Goal: Contribute content: Contribute content

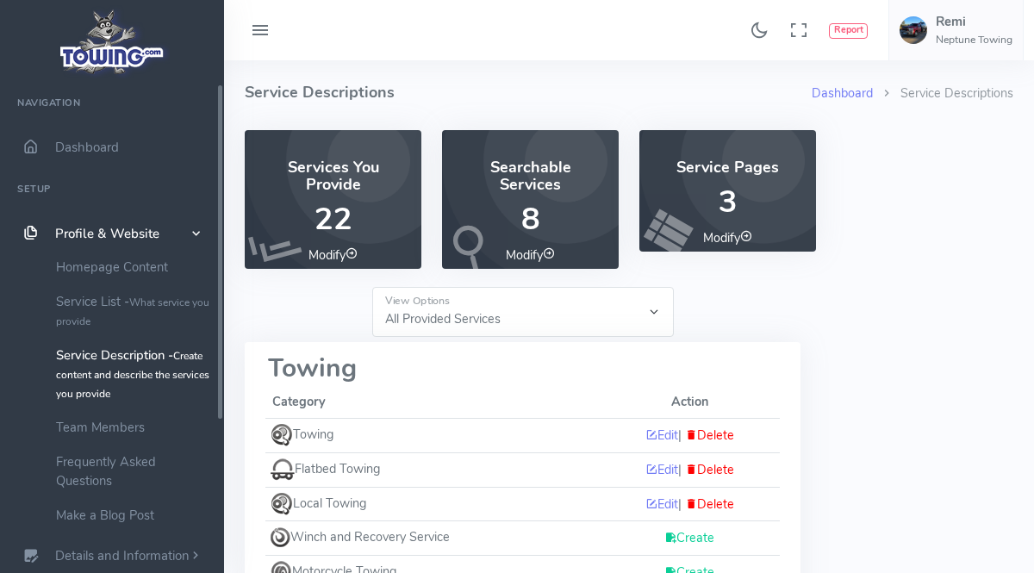
select select "-1"
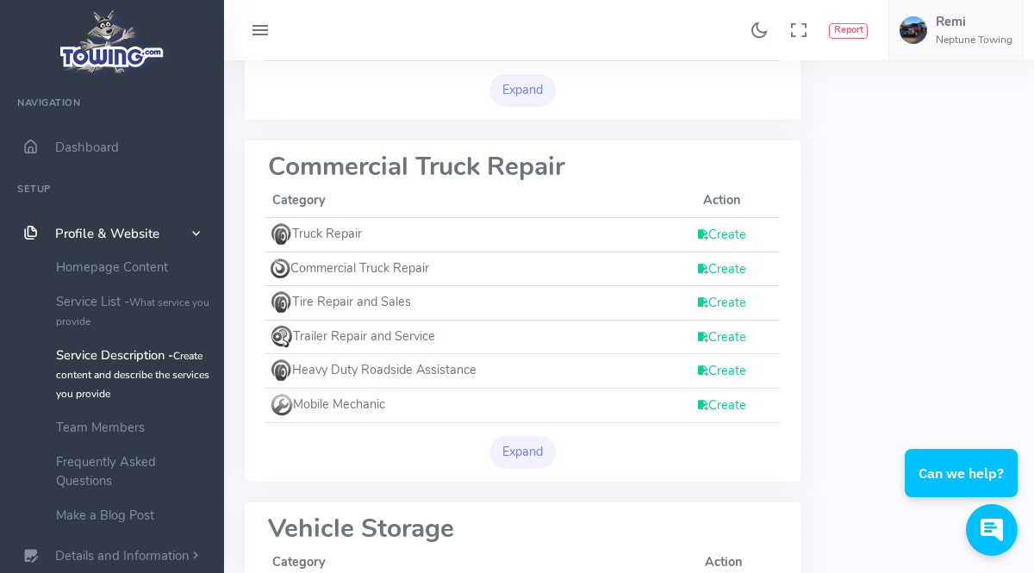
scroll to position [592, 0]
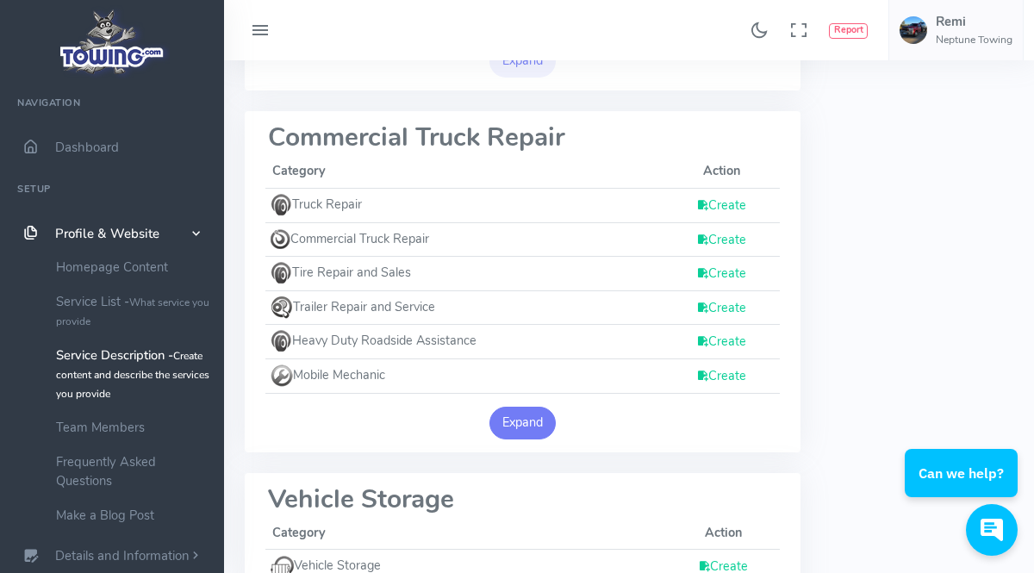
click at [510, 417] on button "Expand" at bounding box center [522, 423] width 67 height 33
click at [551, 416] on button "Collapse" at bounding box center [523, 423] width 74 height 33
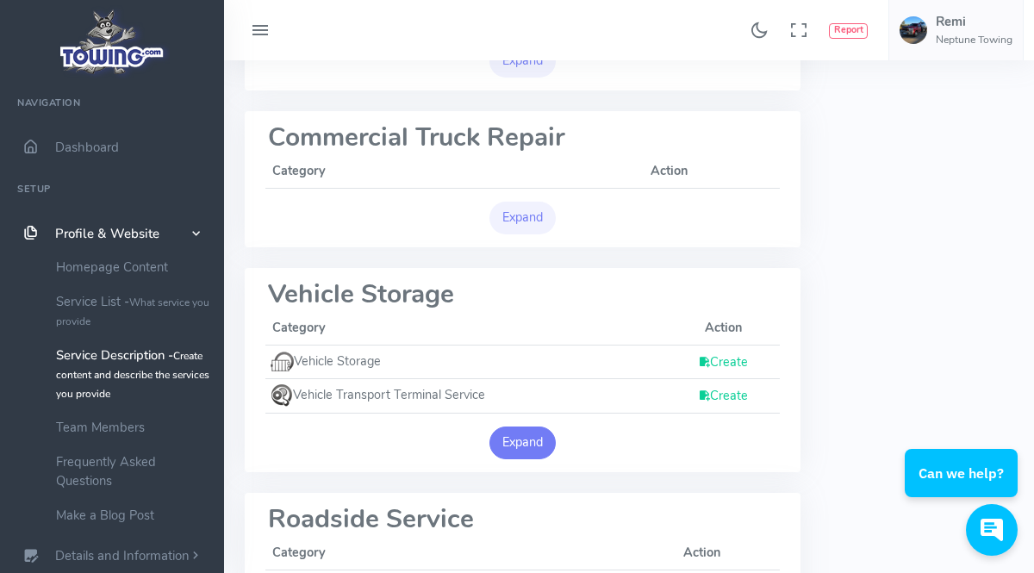
click at [545, 432] on button "Expand" at bounding box center [522, 442] width 67 height 33
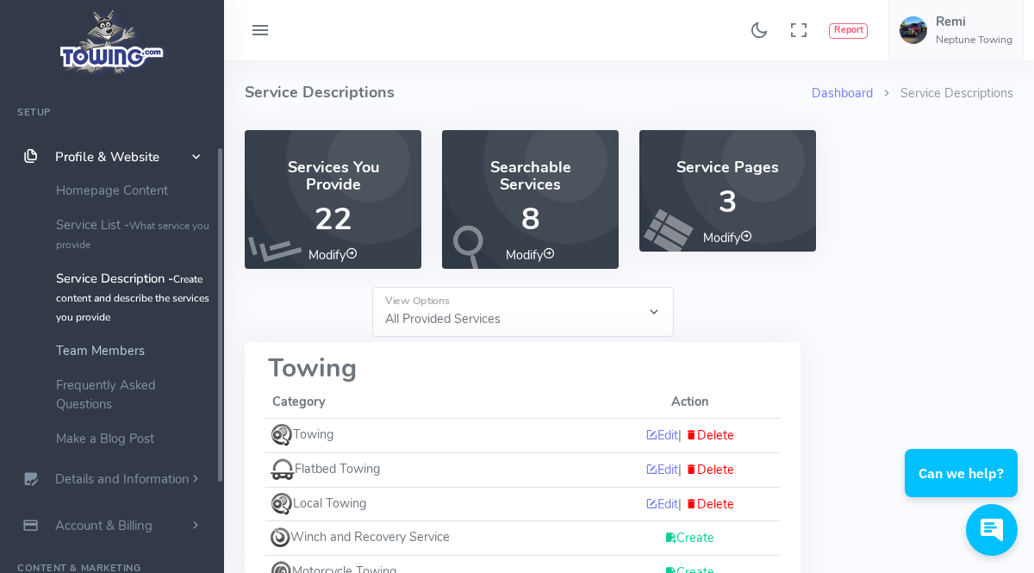
scroll to position [96, 0]
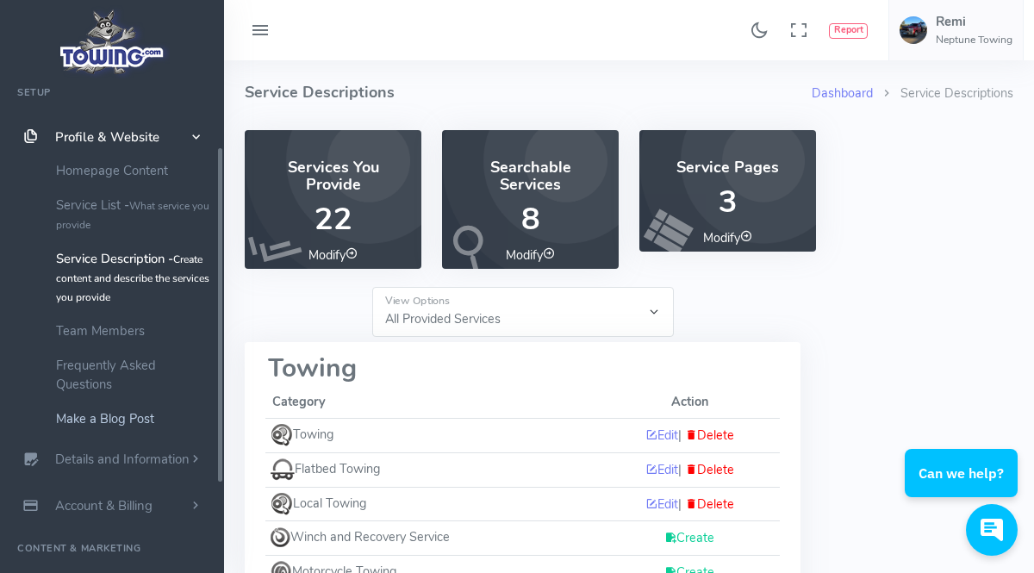
click at [162, 424] on link "Make a Blog Post" at bounding box center [133, 418] width 181 height 34
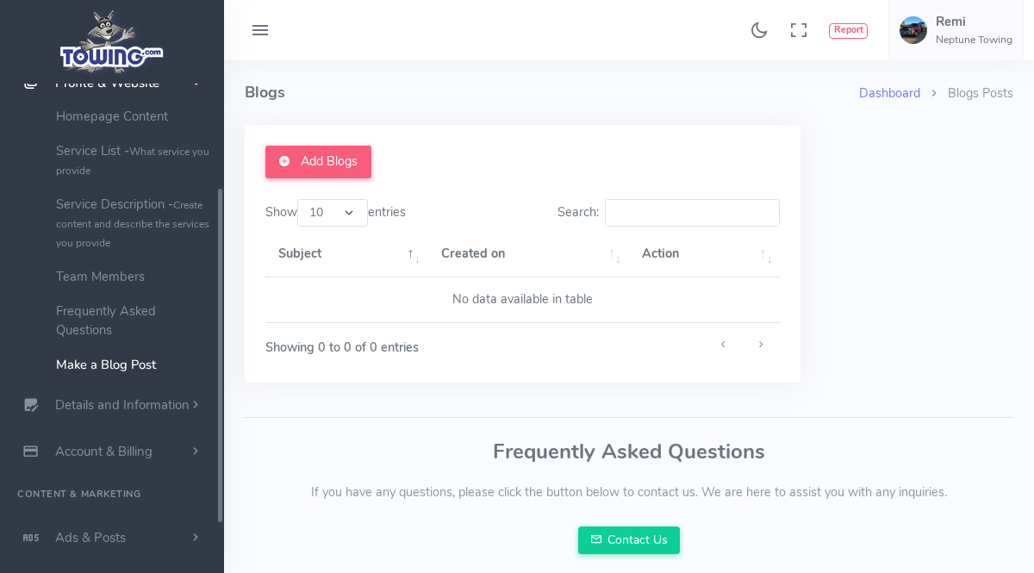
scroll to position [157, 0]
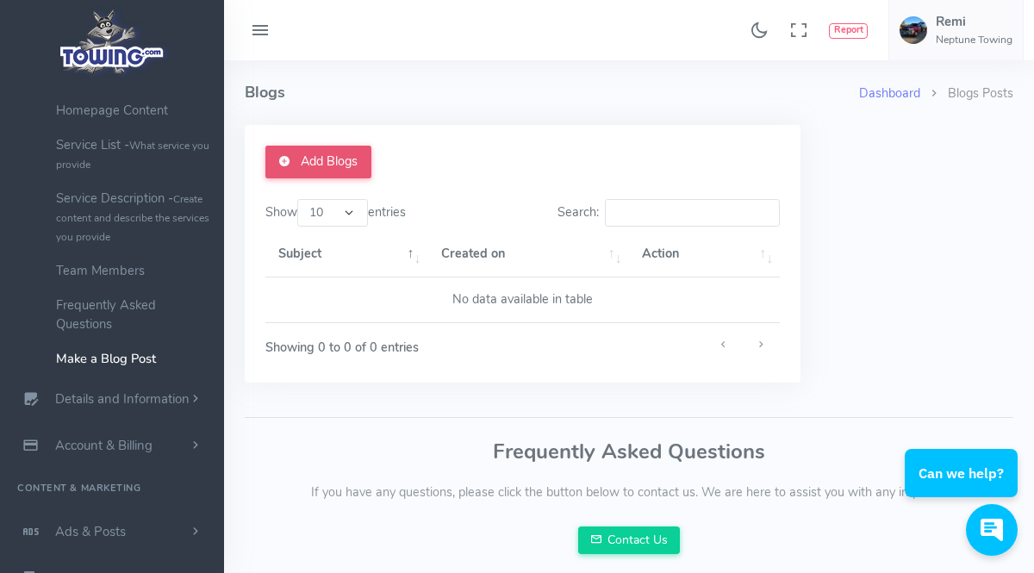
click at [340, 159] on link "Add Blogs" at bounding box center [318, 162] width 106 height 33
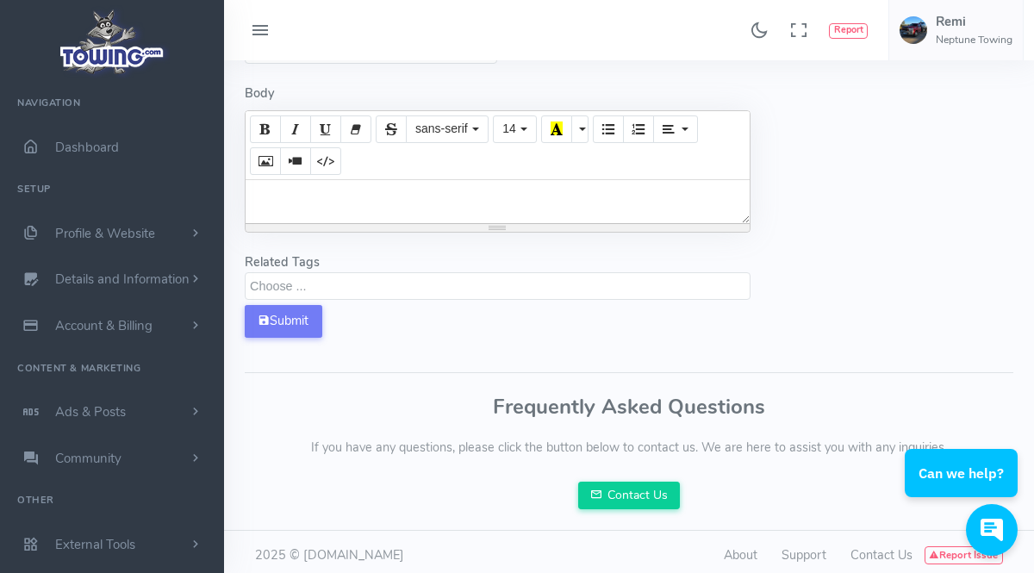
scroll to position [369, 0]
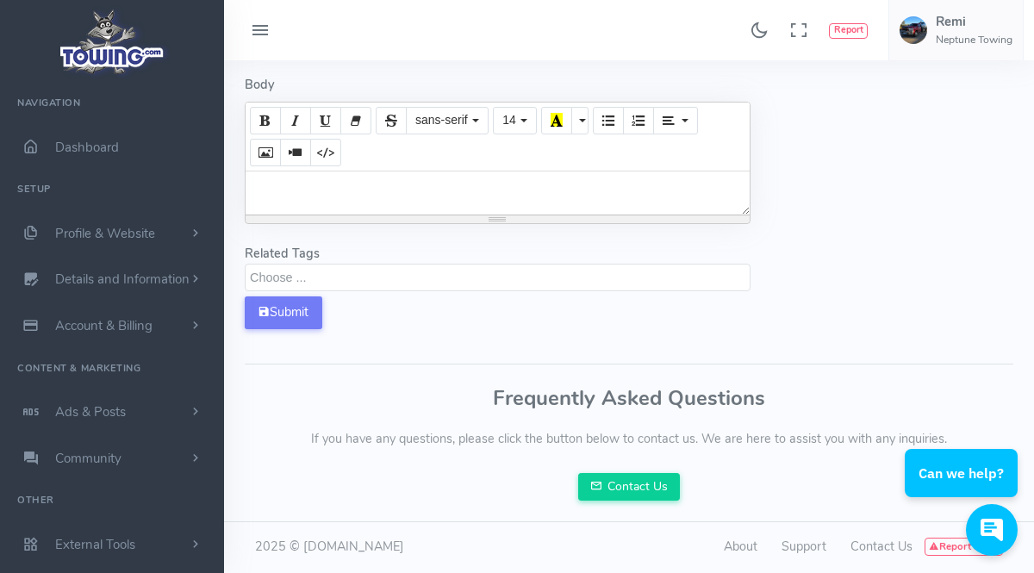
click at [304, 271] on textarea "Search" at bounding box center [500, 277] width 500 height 16
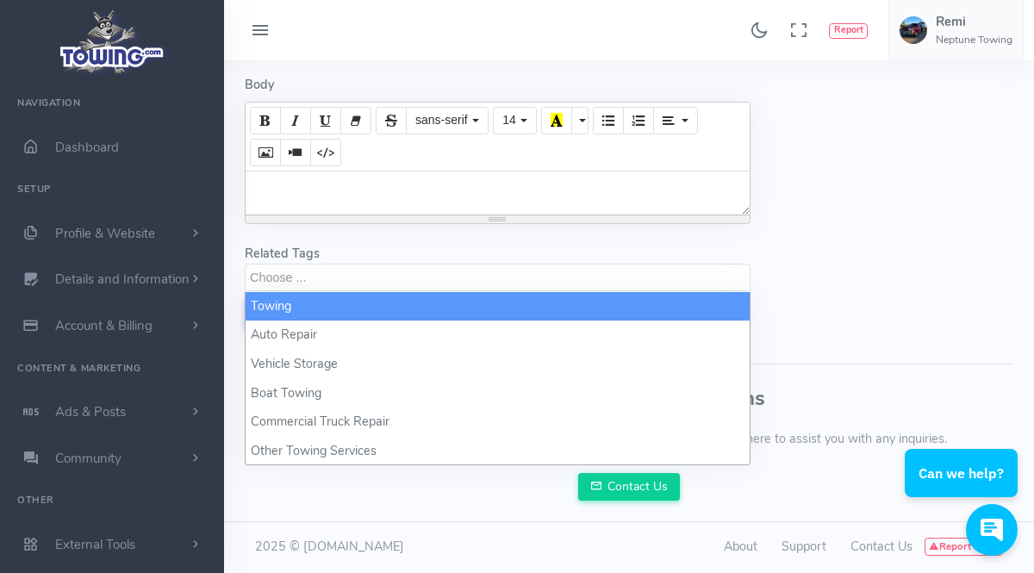
click at [340, 280] on textarea "Search" at bounding box center [500, 277] width 500 height 16
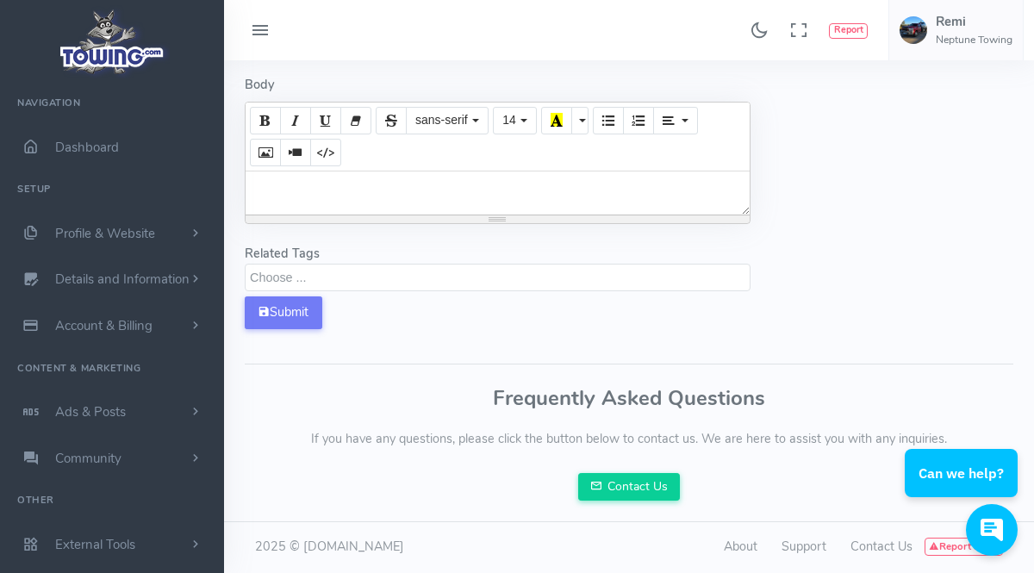
scroll to position [1, 0]
click at [459, 271] on textarea "Search" at bounding box center [500, 277] width 500 height 16
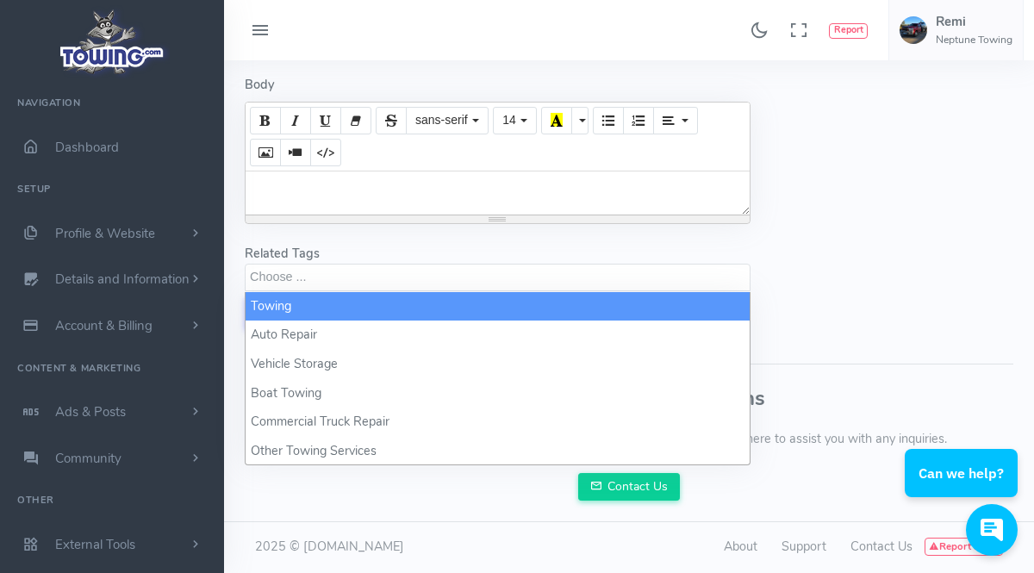
click at [507, 251] on form "Error - Blogs Image Drop files here or click to upload. (You will be instructed…" at bounding box center [497, 53] width 526 height 593
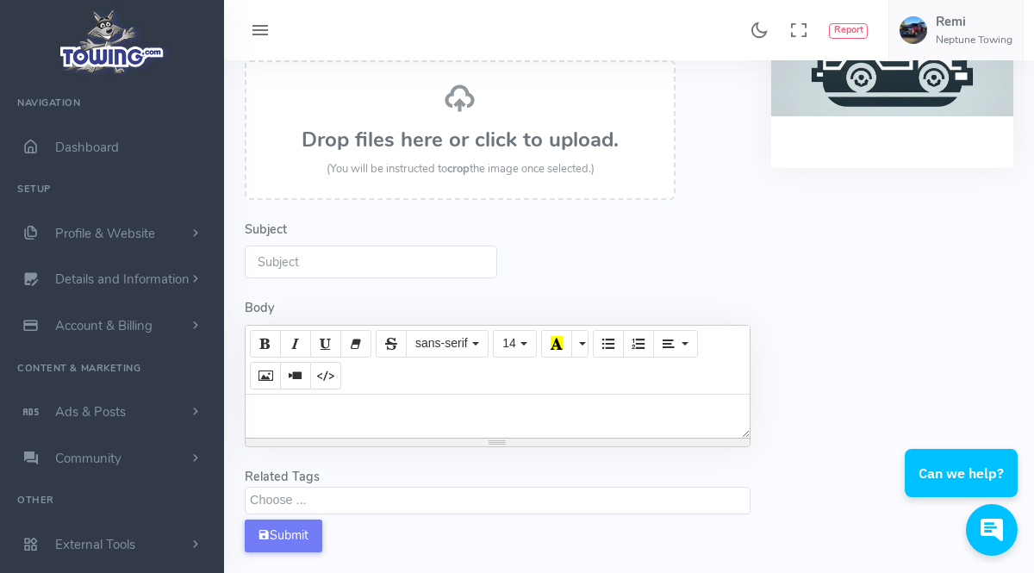
scroll to position [0, 0]
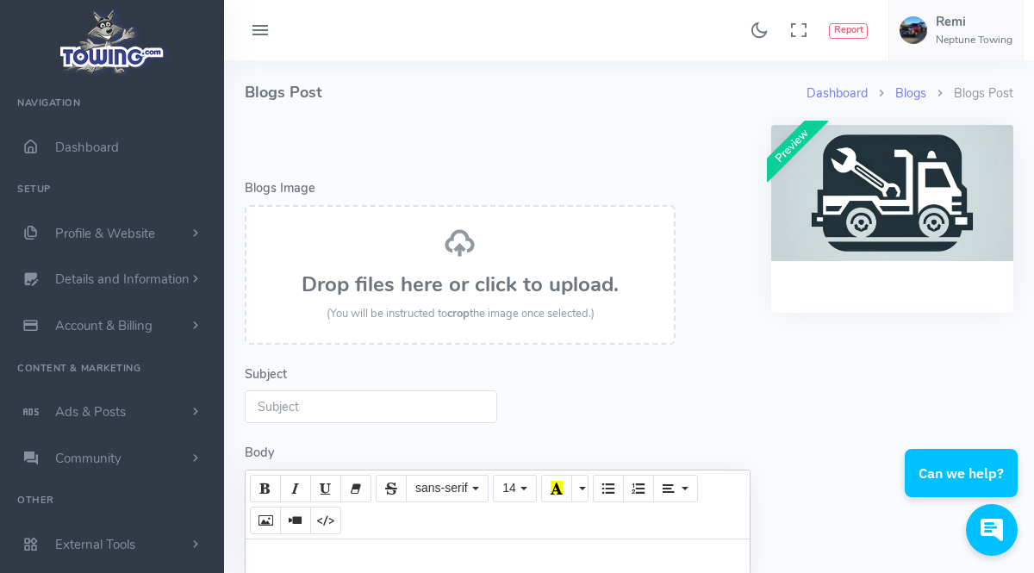
click at [899, 363] on div "Preview" at bounding box center [892, 421] width 263 height 593
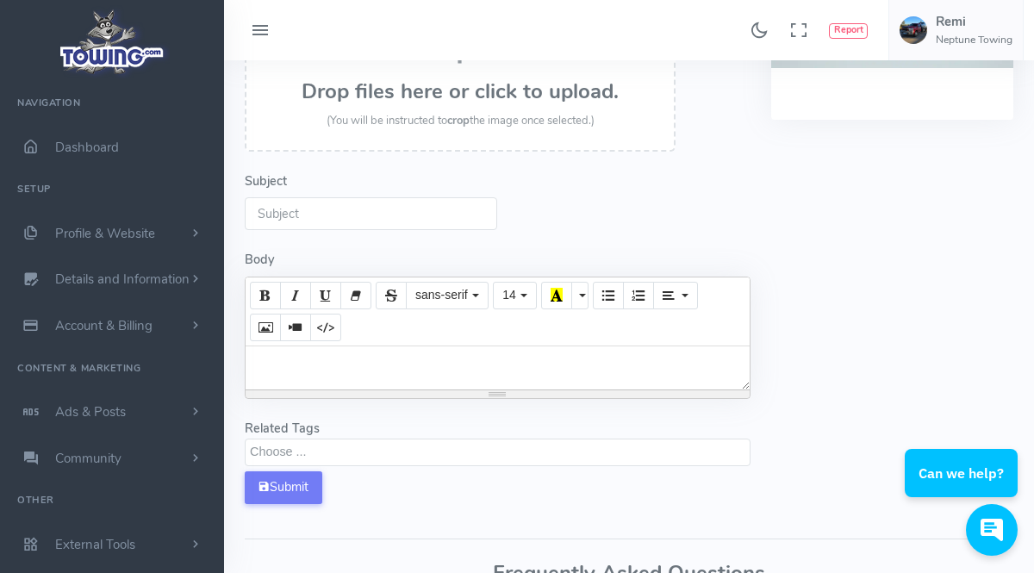
click at [442, 452] on textarea "Search" at bounding box center [500, 452] width 500 height 16
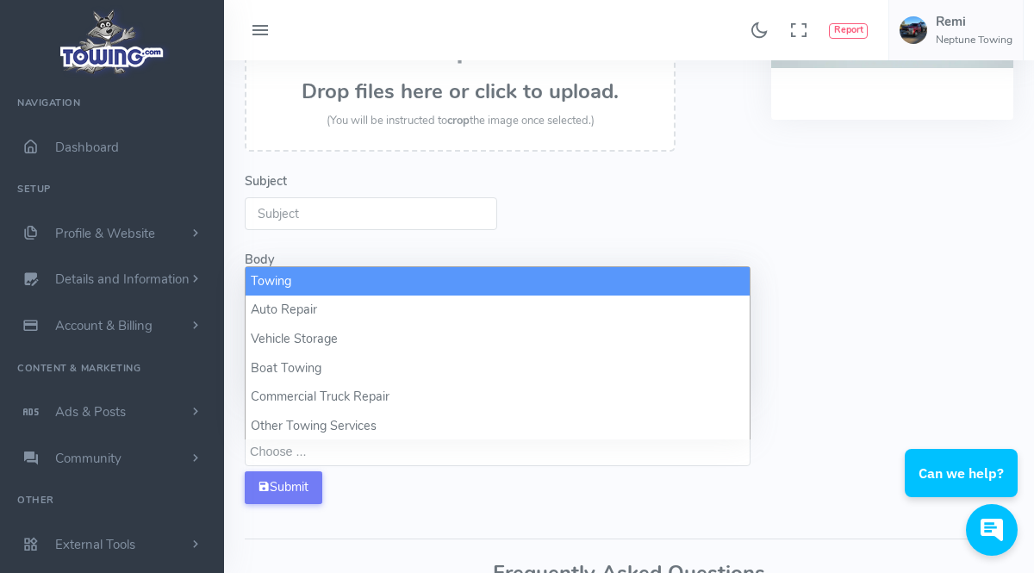
select select "towing"
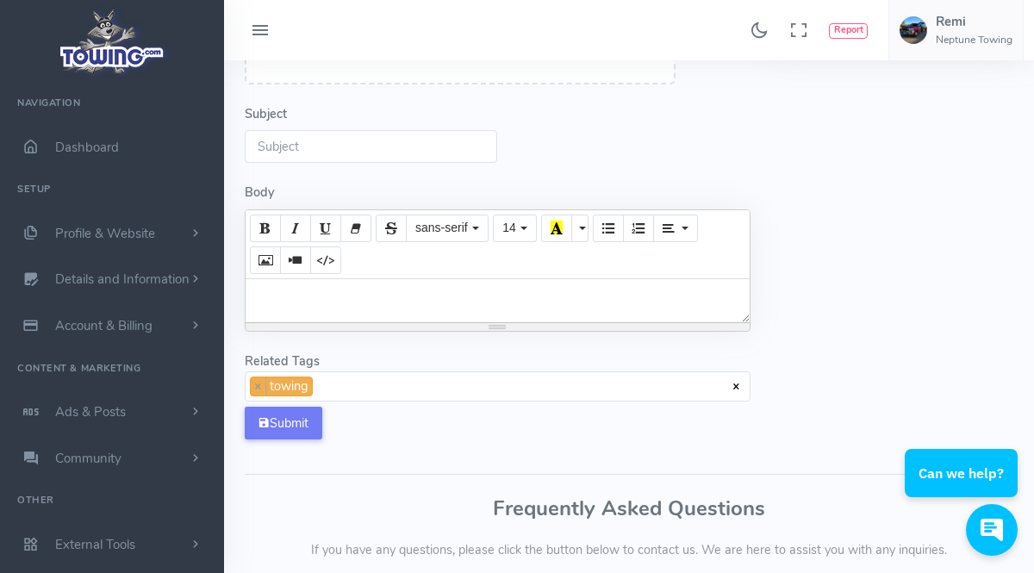
scroll to position [289, 0]
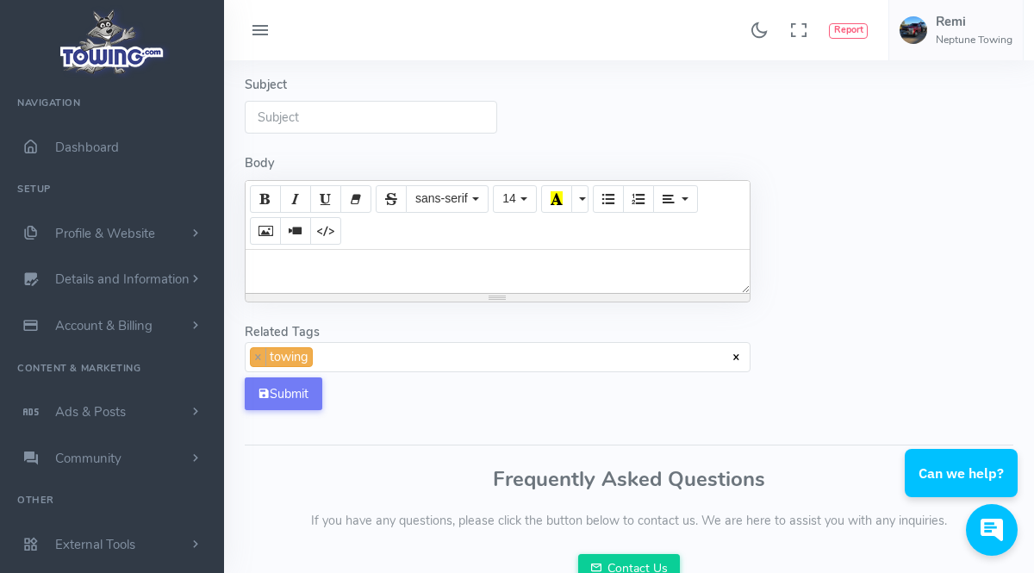
click at [496, 358] on span "× × towing" at bounding box center [498, 357] width 506 height 31
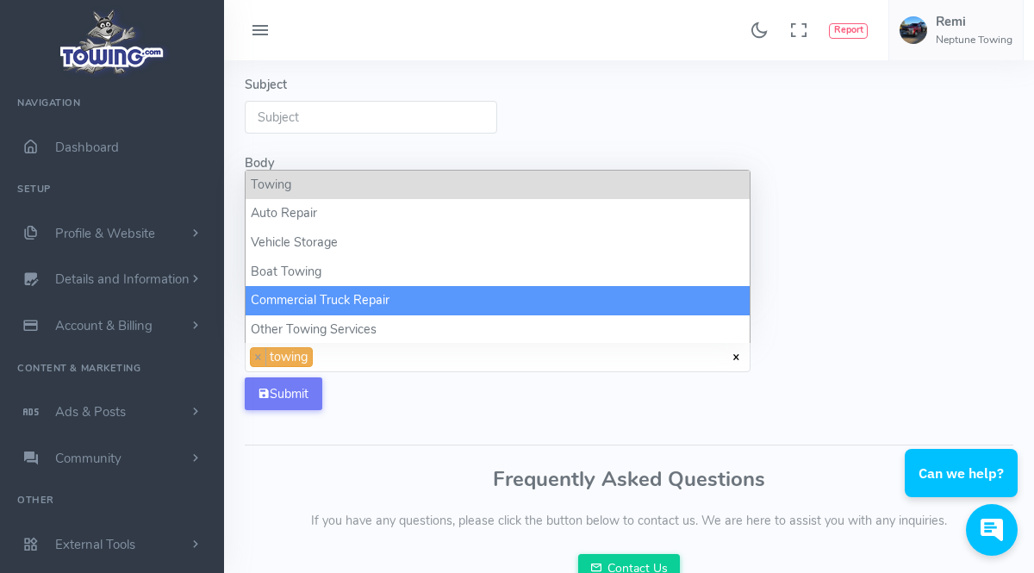
click at [856, 231] on div "Preview" at bounding box center [892, 132] width 263 height 595
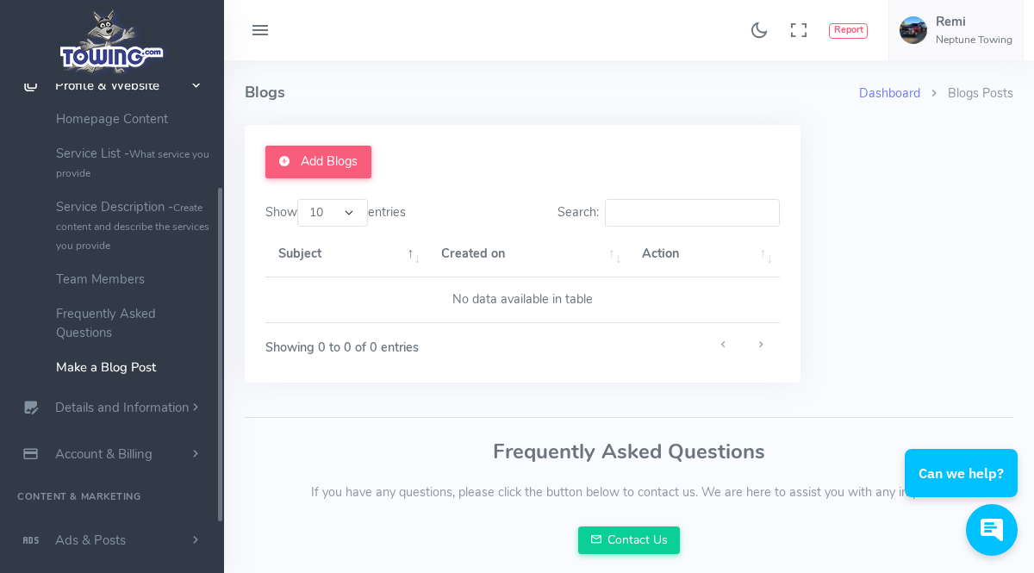
scroll to position [157, 0]
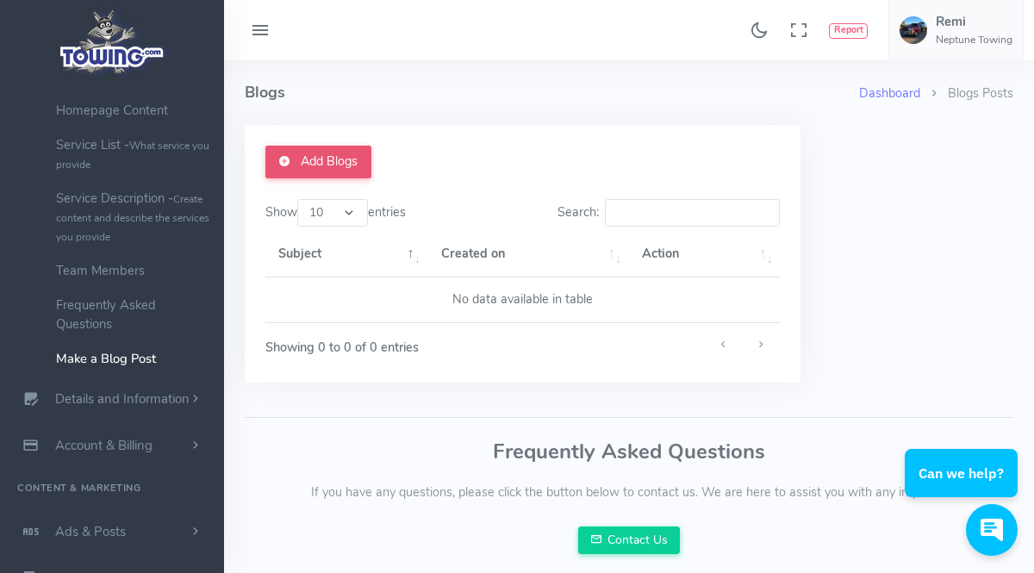
click at [357, 171] on link "Add Blogs" at bounding box center [318, 162] width 106 height 33
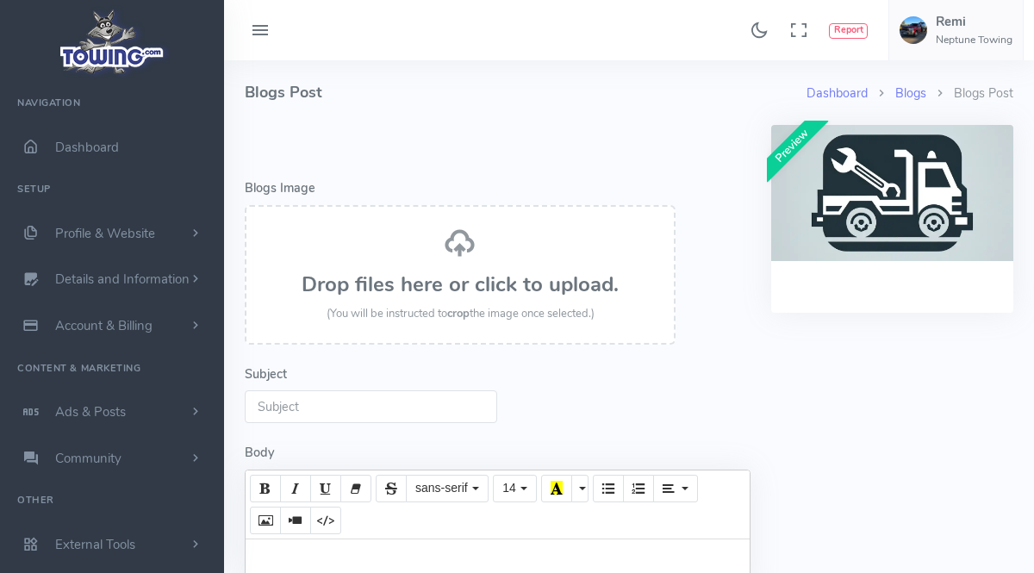
select select
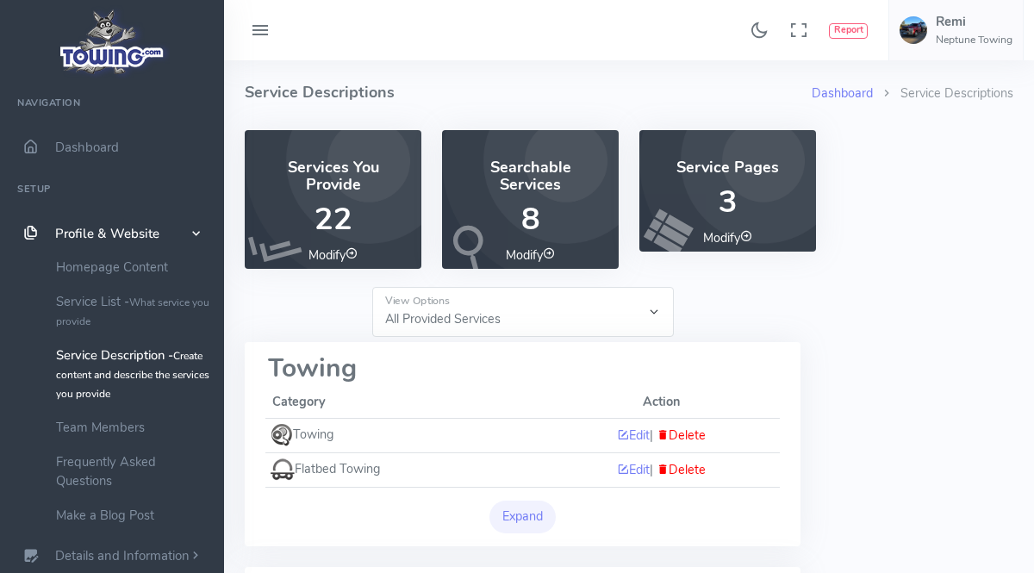
select select "-1"
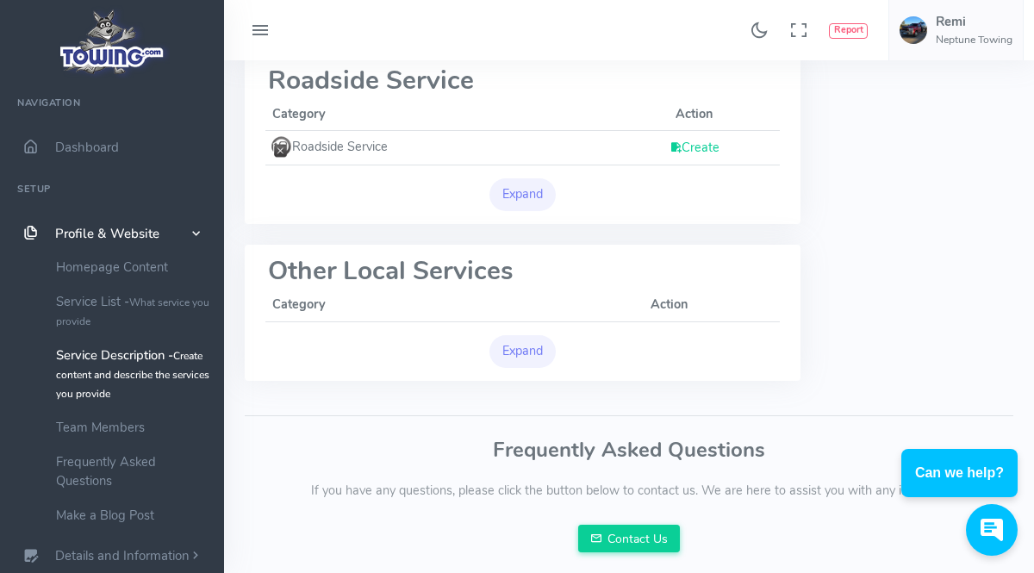
scroll to position [978, 0]
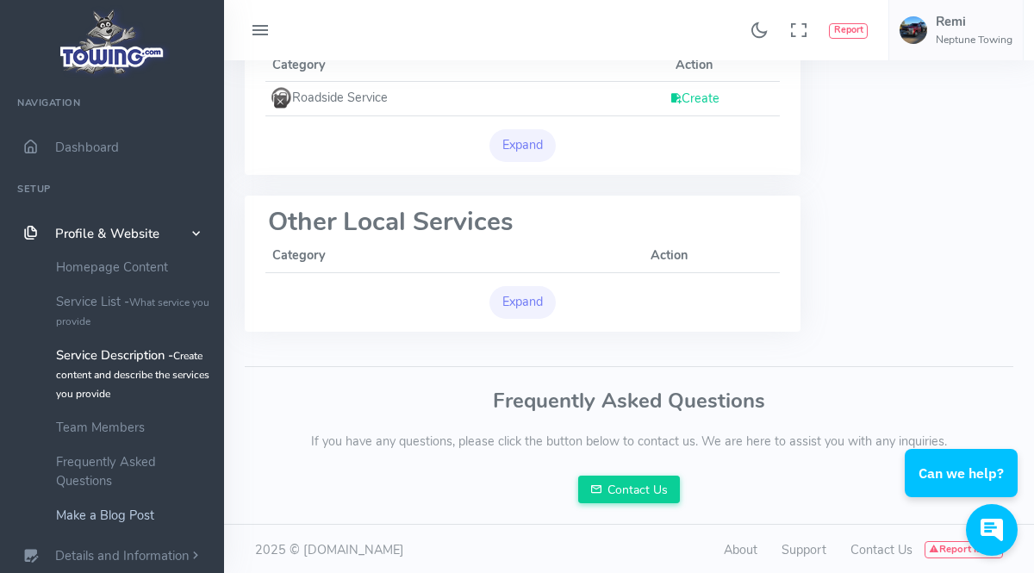
click at [134, 516] on link "Make a Blog Post" at bounding box center [133, 515] width 181 height 34
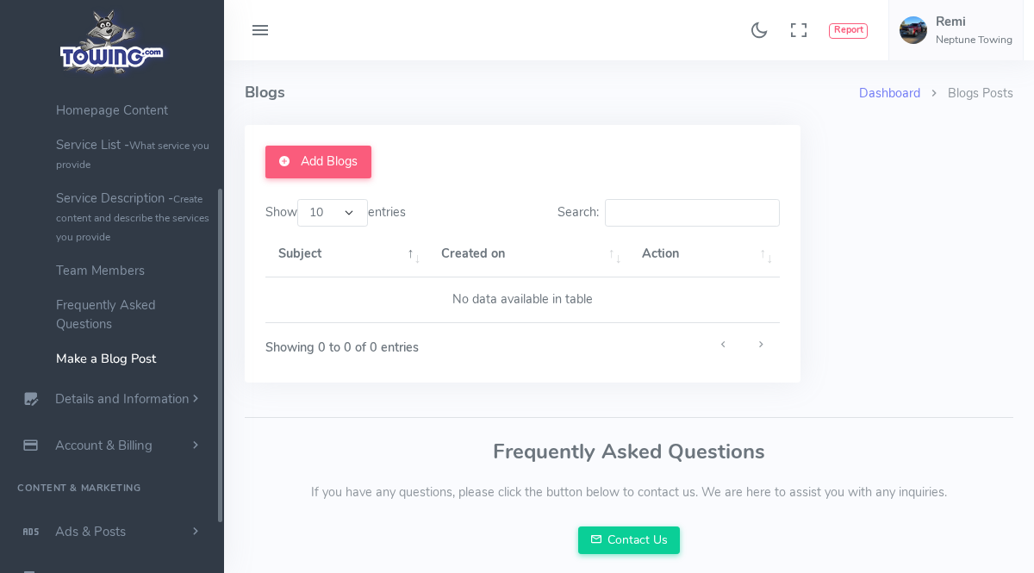
scroll to position [157, 0]
click at [320, 185] on div "Add Blogs" at bounding box center [366, 167] width 223 height 43
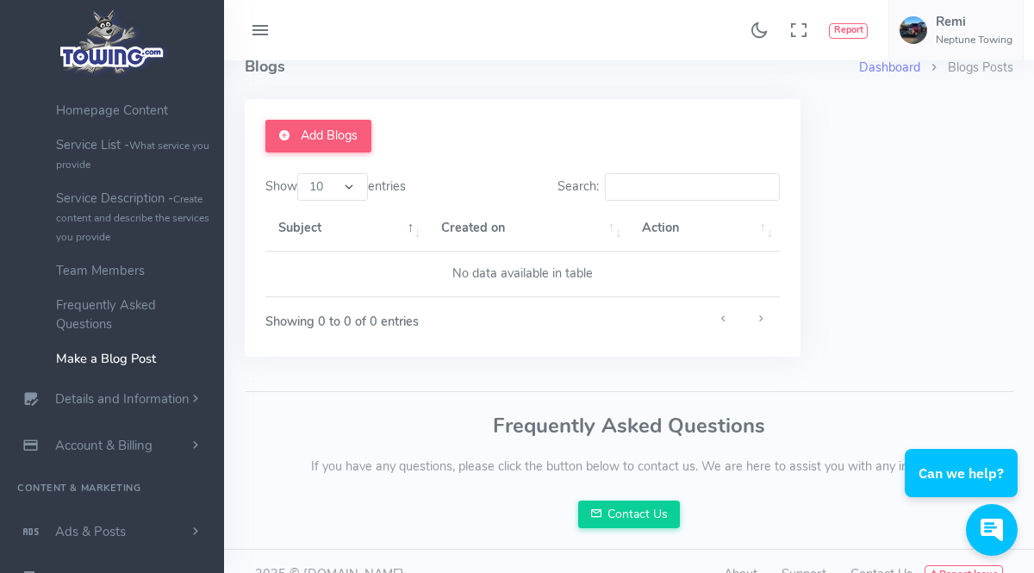
scroll to position [0, 0]
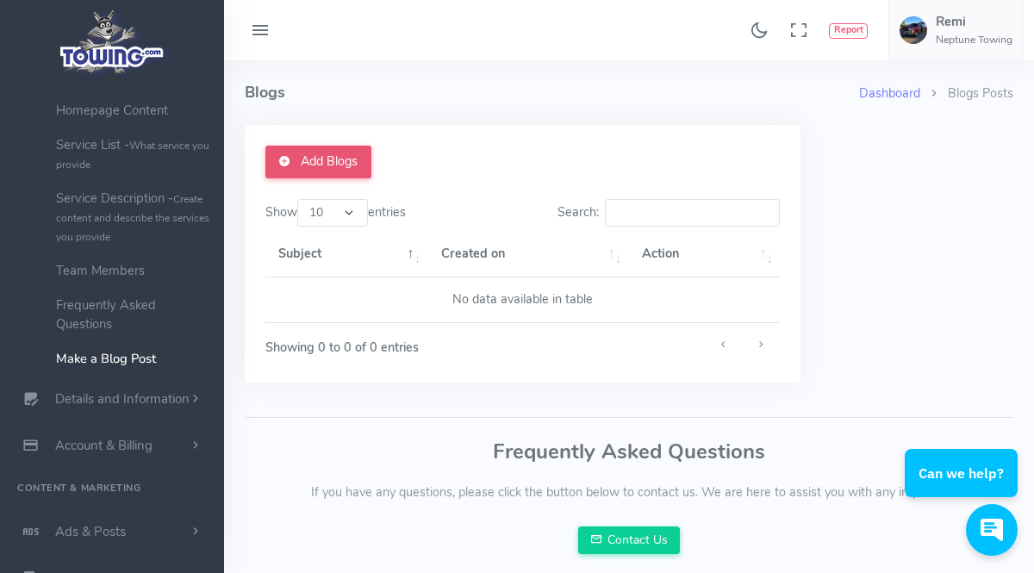
click at [351, 172] on link "Add Blogs" at bounding box center [318, 162] width 106 height 33
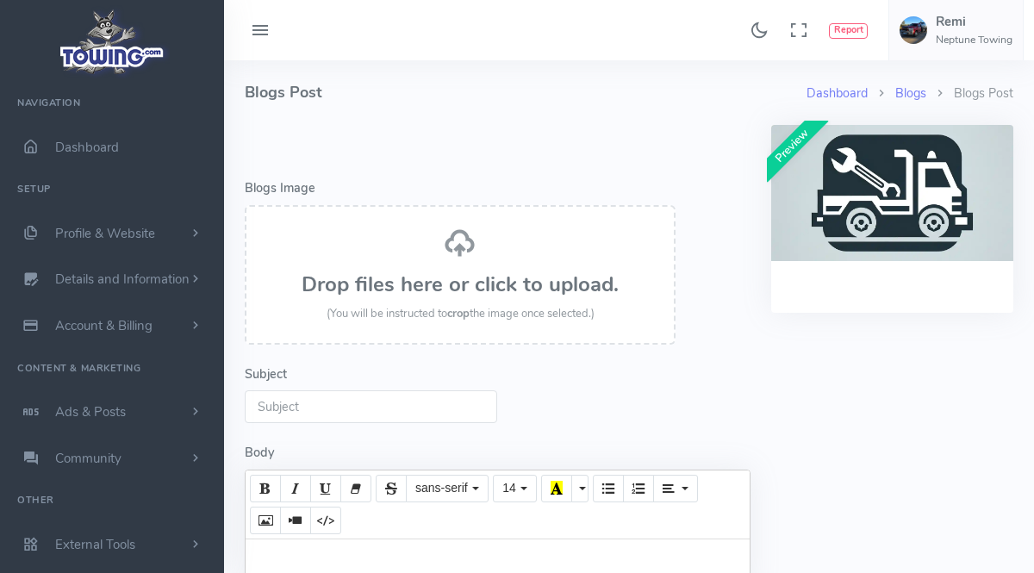
select select
click at [526, 302] on div "Drop files here or click to upload. (You will be instructed to crop the image o…" at bounding box center [460, 275] width 393 height 96
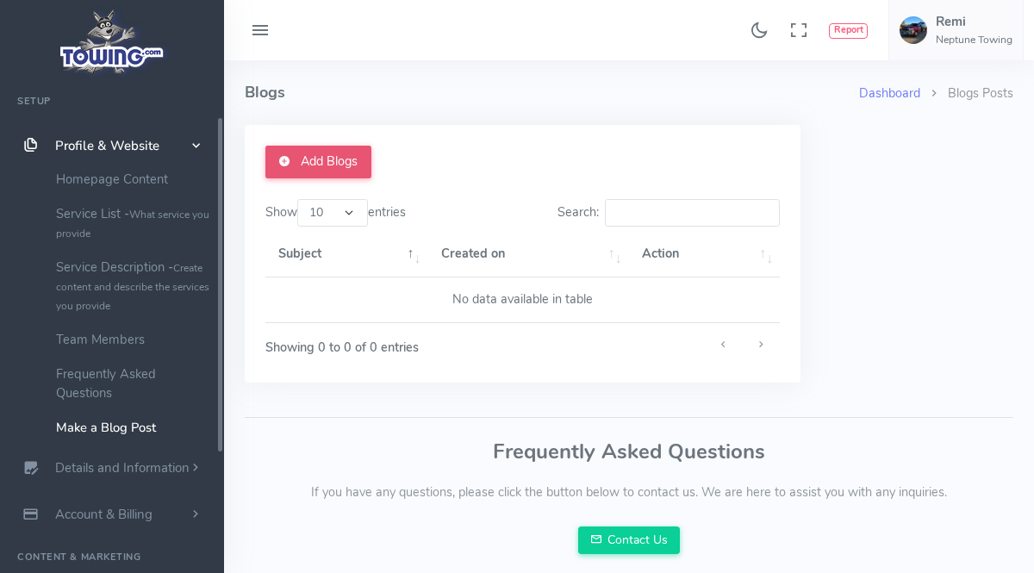
scroll to position [121, 0]
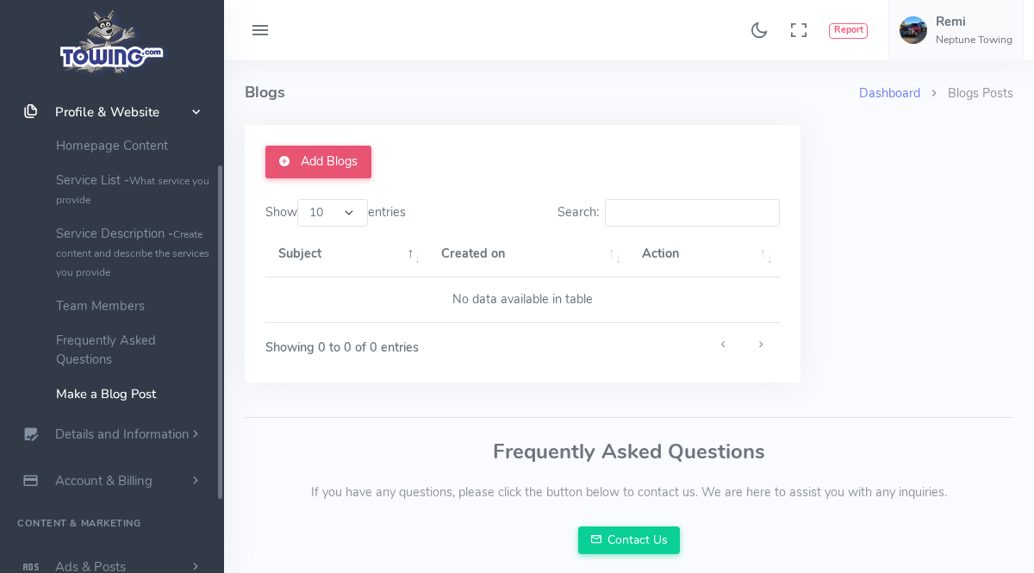
click at [334, 166] on link "Add Blogs" at bounding box center [318, 162] width 106 height 33
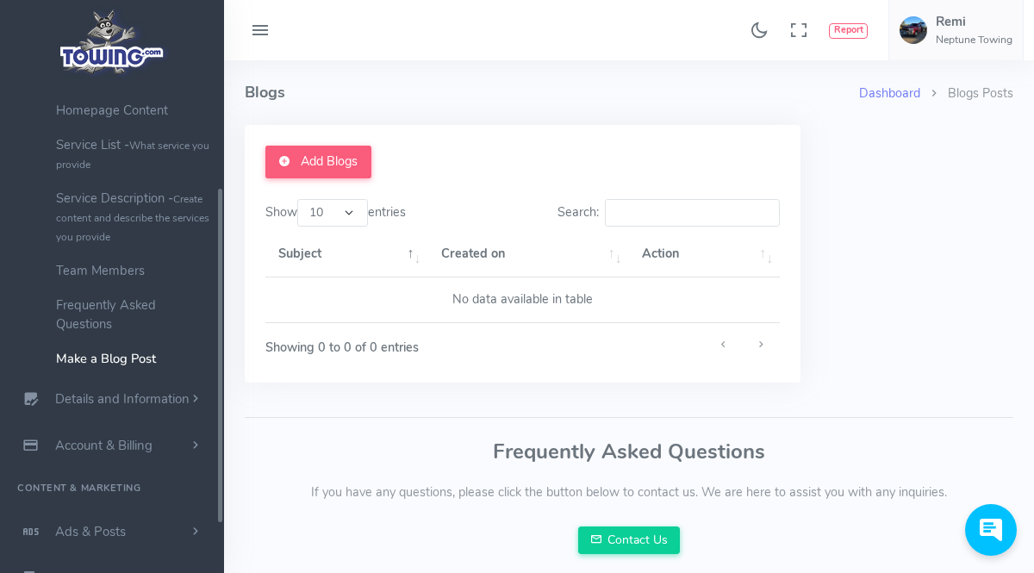
scroll to position [157, 0]
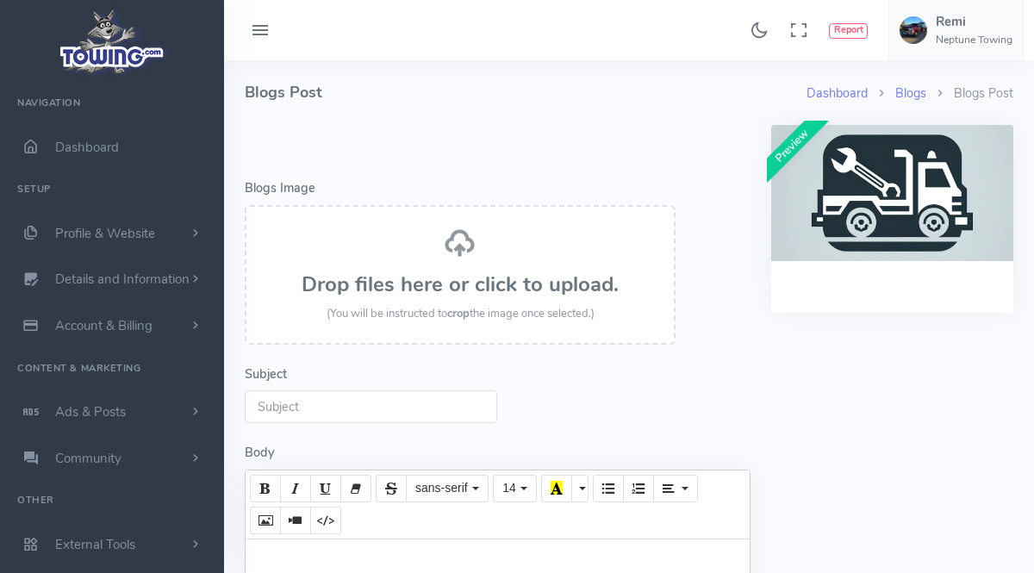
select select
click at [457, 280] on h3 "Drop files here or click to upload." at bounding box center [460, 284] width 393 height 22
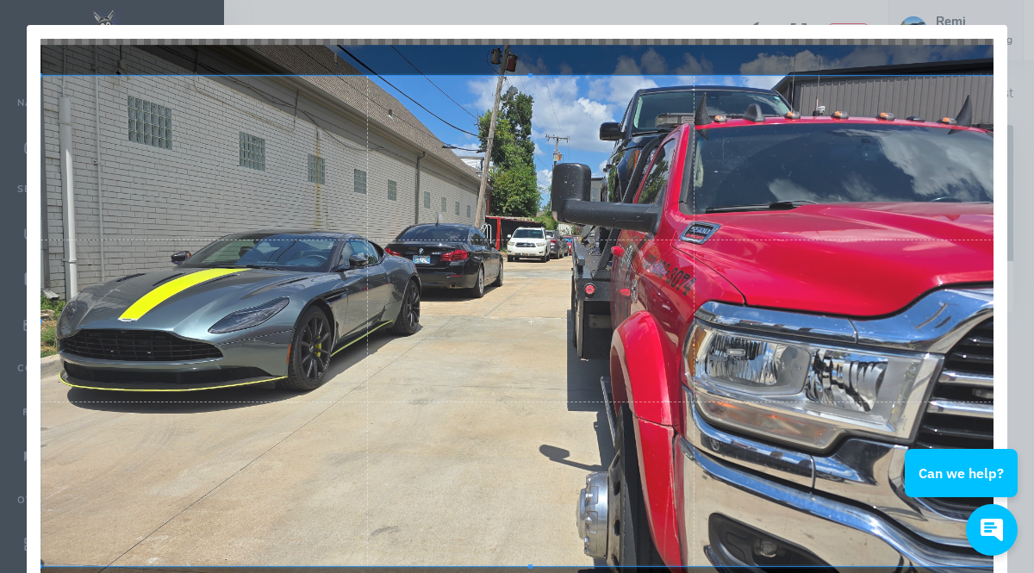
drag, startPoint x: 1030, startPoint y: 459, endPoint x: 1029, endPoint y: 488, distance: 28.4
click at [1027, 401] on html "Can we help?" at bounding box center [957, 401] width 152 height 0
drag, startPoint x: 1914, startPoint y: 793, endPoint x: 1029, endPoint y: 494, distance: 934.1
drag, startPoint x: 1033, startPoint y: 463, endPoint x: 1033, endPoint y: 579, distance: 115.4
click at [1033, 401] on html "Can we help?" at bounding box center [957, 401] width 152 height 0
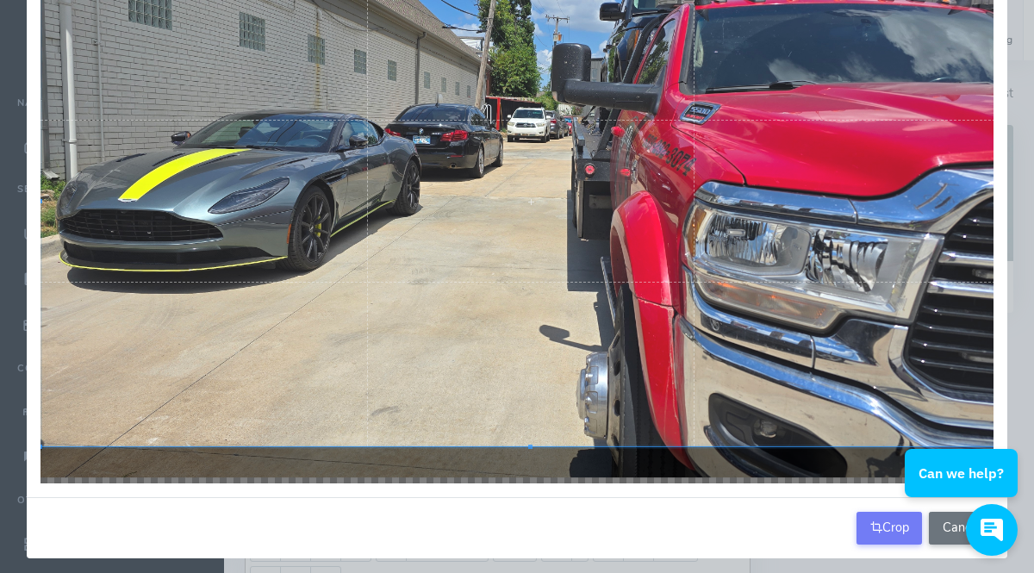
scroll to position [130, 0]
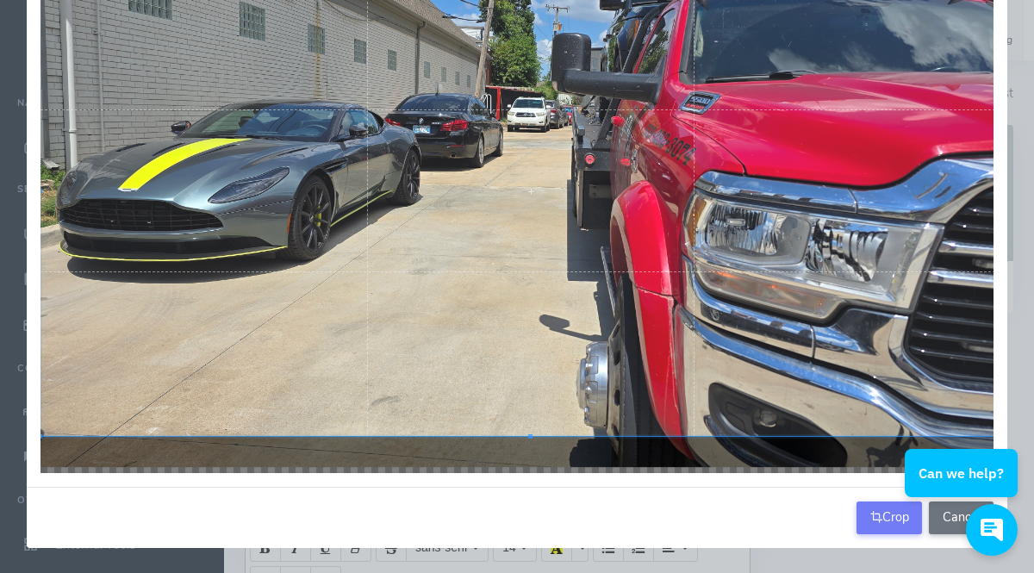
click at [910, 525] on div "Can we help?" at bounding box center [948, 530] width 135 height 52
click at [908, 401] on html "Can we help?" at bounding box center [957, 401] width 152 height 0
click at [897, 512] on div "Can we help?" at bounding box center [948, 530] width 135 height 52
click at [881, 520] on div "Can we help?" at bounding box center [948, 530] width 135 height 52
click at [894, 529] on div "Can we help?" at bounding box center [948, 530] width 135 height 52
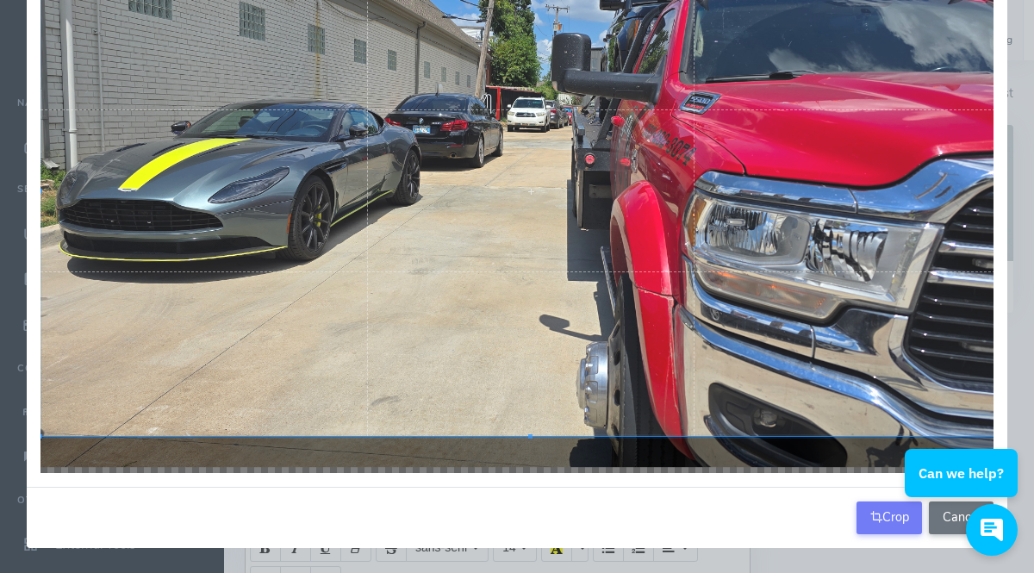
click at [895, 529] on div "Can we help?" at bounding box center [948, 530] width 135 height 52
click at [888, 521] on div "Can we help?" at bounding box center [948, 530] width 135 height 52
click at [824, 534] on div "Crop Cancel" at bounding box center [517, 517] width 980 height 61
click at [888, 531] on div "Can we help?" at bounding box center [948, 530] width 135 height 52
click at [892, 529] on div "Can we help?" at bounding box center [948, 530] width 135 height 52
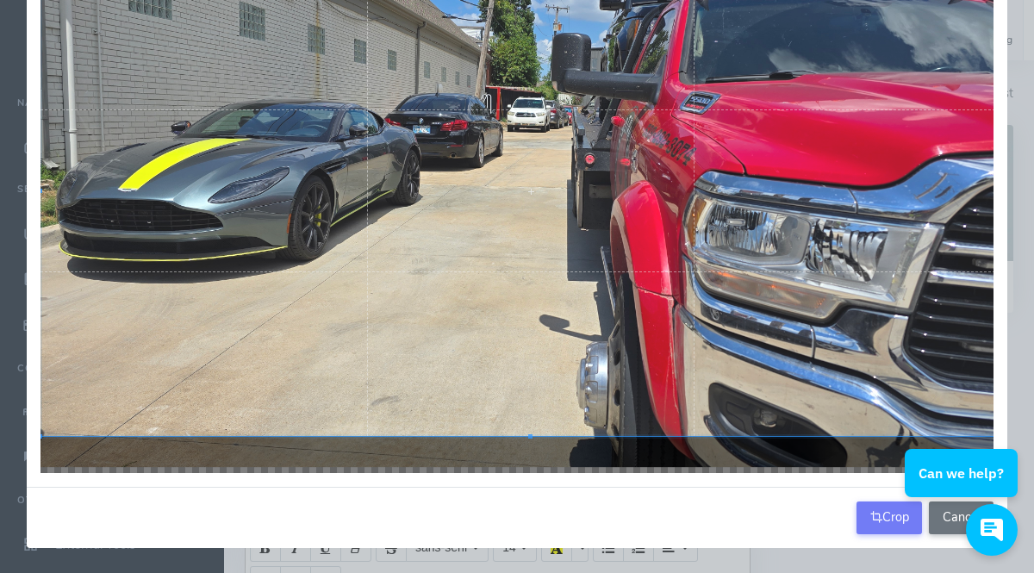
click at [894, 527] on div "Can we help?" at bounding box center [948, 530] width 135 height 52
click at [900, 401] on html "Can we help?" at bounding box center [957, 401] width 152 height 0
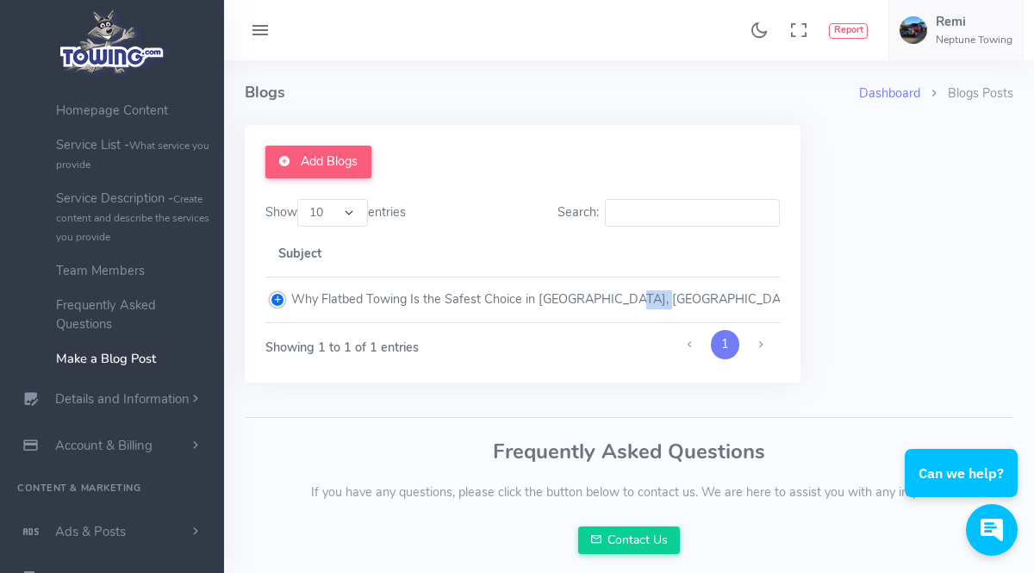
drag, startPoint x: 625, startPoint y: 302, endPoint x: 511, endPoint y: 373, distance: 134.3
click at [511, 373] on div "Add Blogs Show 10 25 50 100 entries Search: Subject Created on Action Why Flatb…" at bounding box center [523, 254] width 556 height 258
click at [358, 165] on link "Add Blogs" at bounding box center [318, 162] width 106 height 33
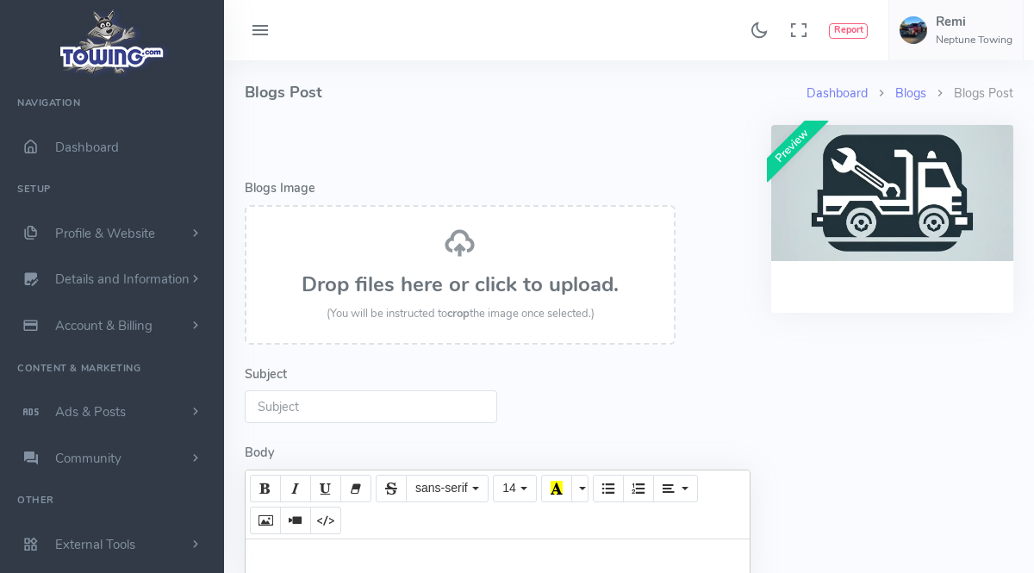
select select
click at [488, 254] on div "Drop files here or click to upload. (You will be instructed to crop the image o…" at bounding box center [460, 275] width 393 height 96
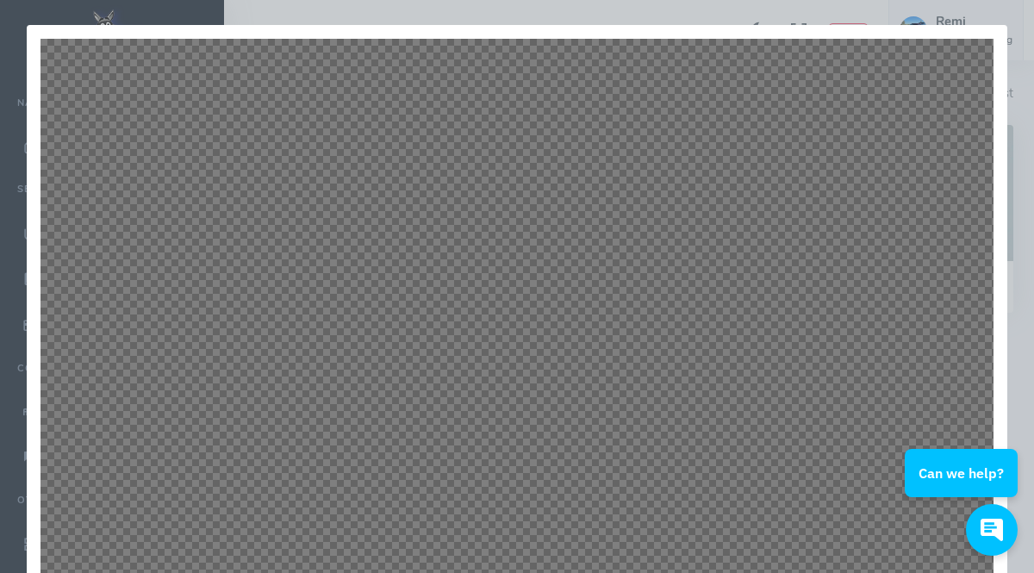
scroll to position [386, 0]
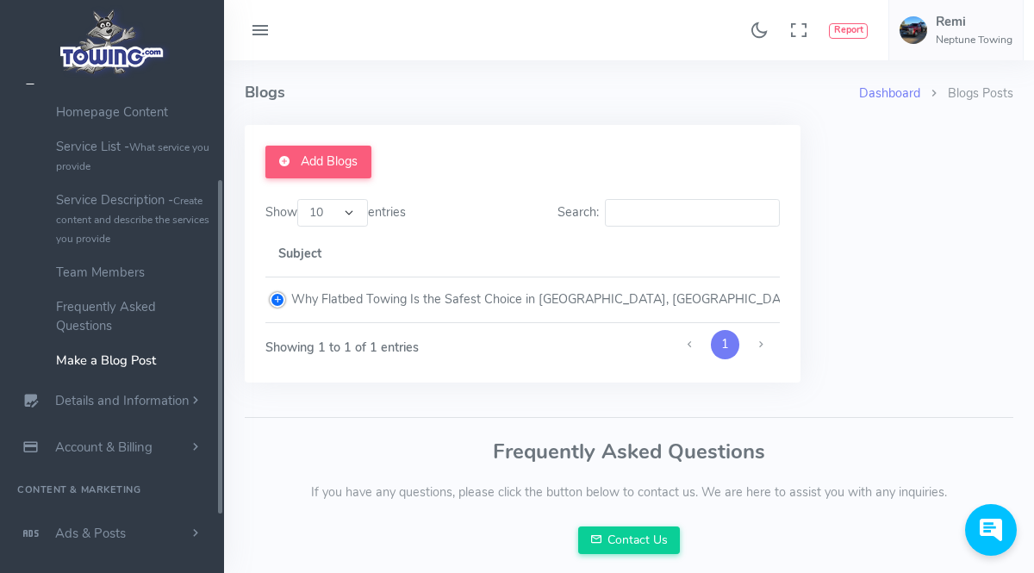
scroll to position [157, 0]
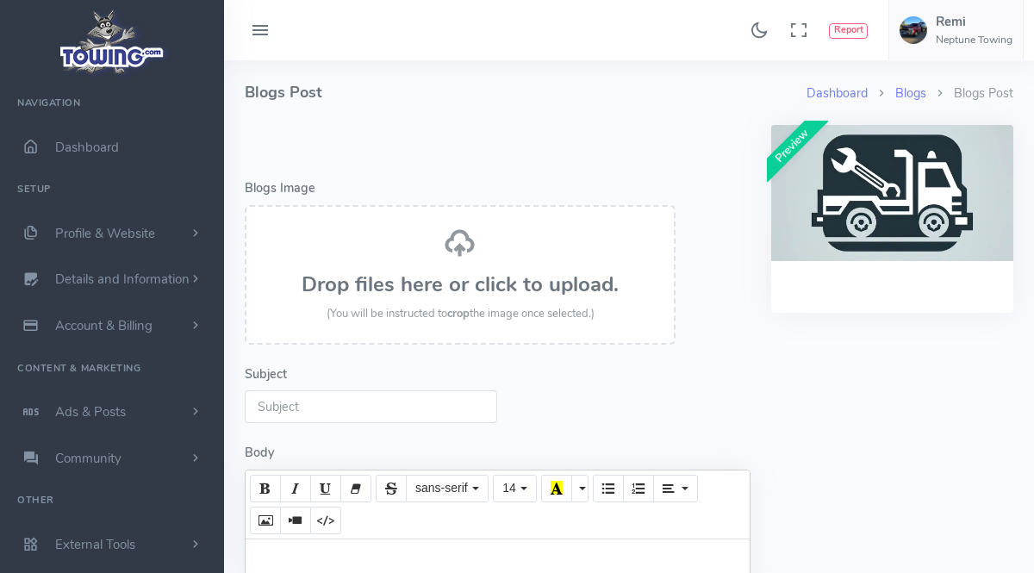
select select
click at [553, 277] on h3 "Drop files here or click to upload." at bounding box center [460, 284] width 393 height 22
select select
click at [536, 285] on h3 "Drop files here or click to upload." at bounding box center [460, 284] width 393 height 22
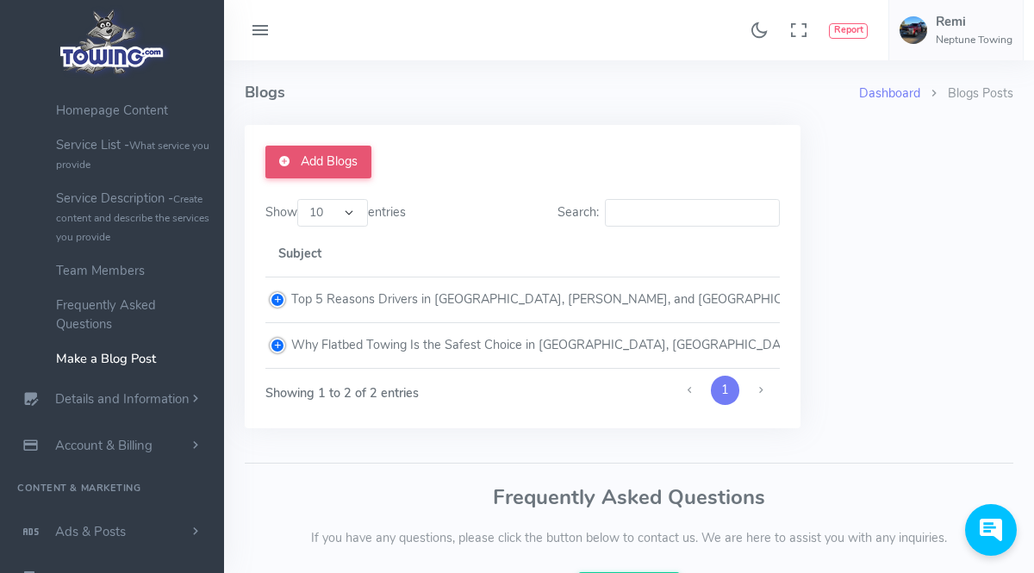
click at [352, 159] on link "Add Blogs" at bounding box center [318, 162] width 106 height 33
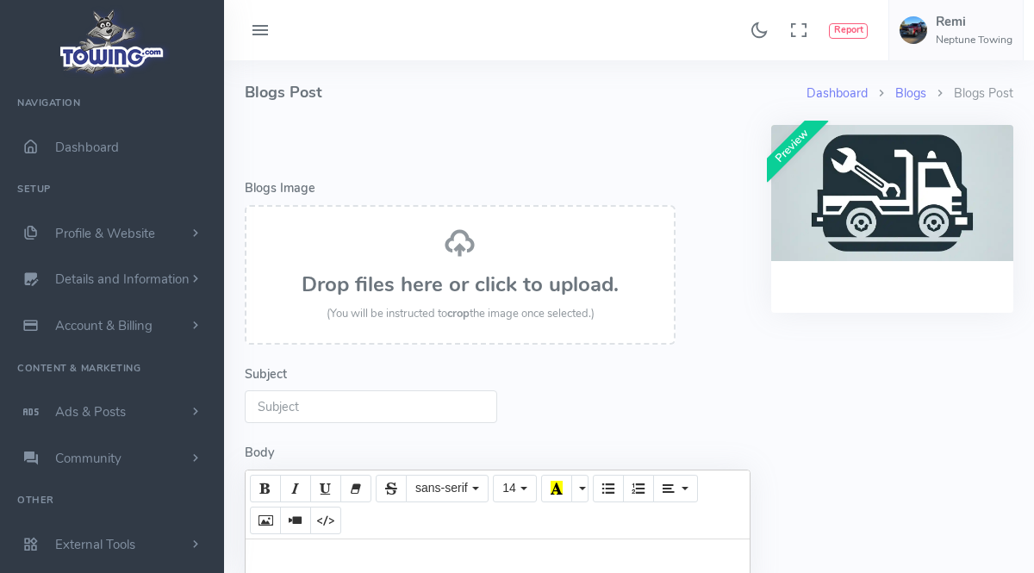
select select
click at [374, 400] on input "Subject" at bounding box center [371, 406] width 252 height 33
paste input "How Much Does Towing Cost in [GEOGRAPHIC_DATA]?"
type input "How Much Does Towing Cost in Tulsa?"
click at [601, 388] on div "Subject How Much Does Towing Cost in Tulsa?" at bounding box center [498, 394] width 506 height 59
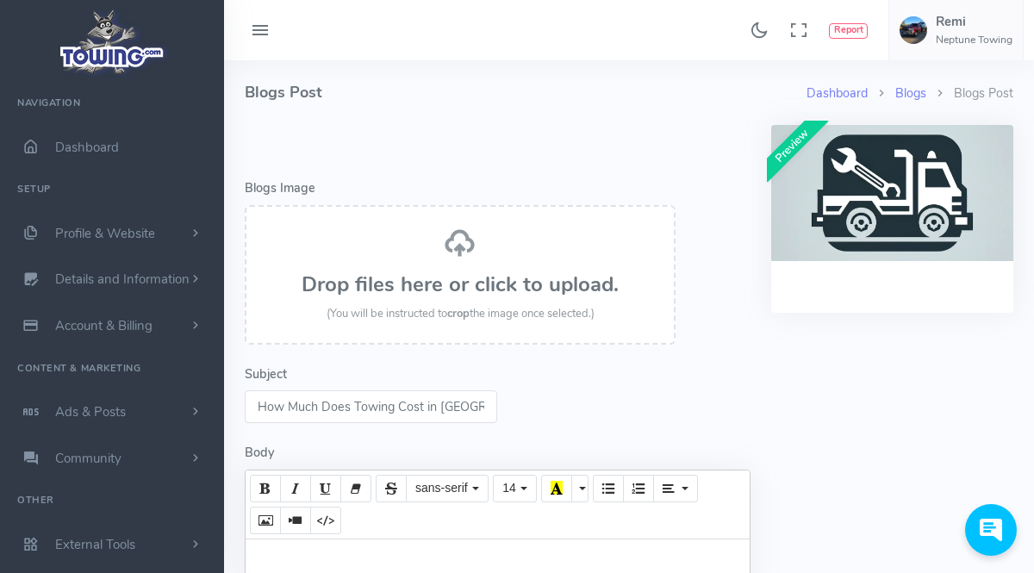
click at [494, 241] on div "Drop files here or click to upload. (You will be instructed to crop the image o…" at bounding box center [460, 275] width 393 height 96
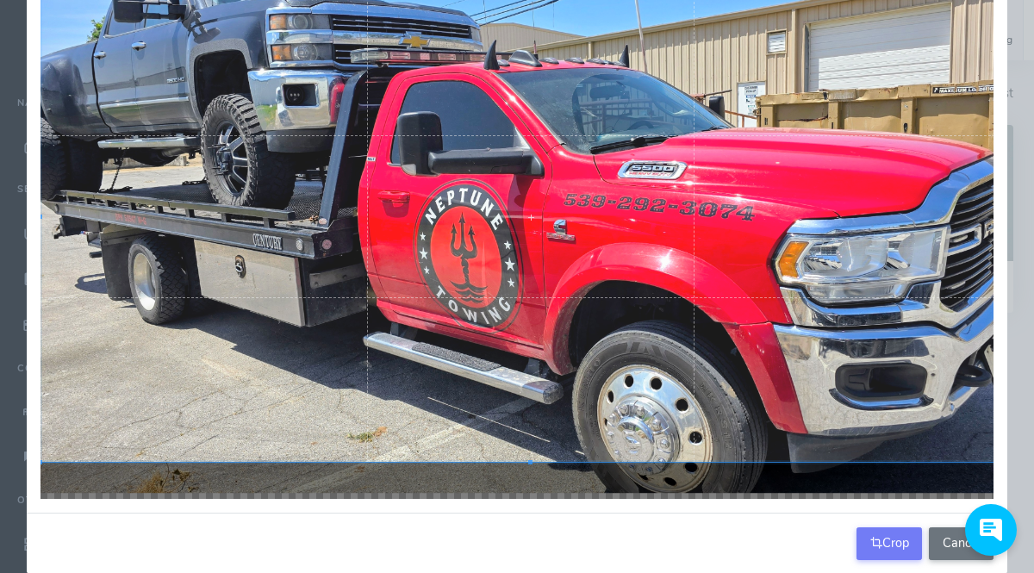
scroll to position [130, 0]
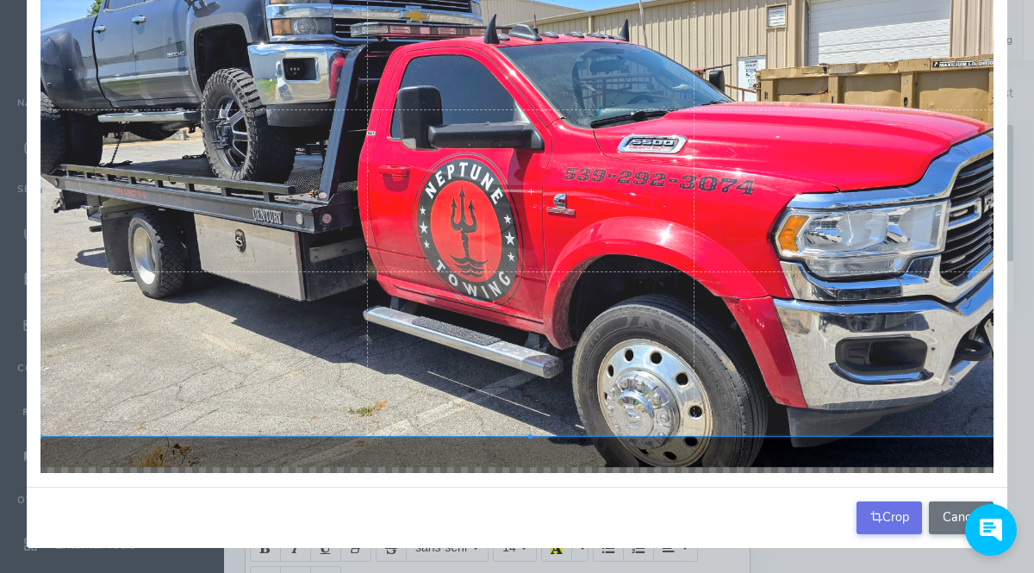
click at [895, 512] on button "Crop" at bounding box center [888, 517] width 65 height 33
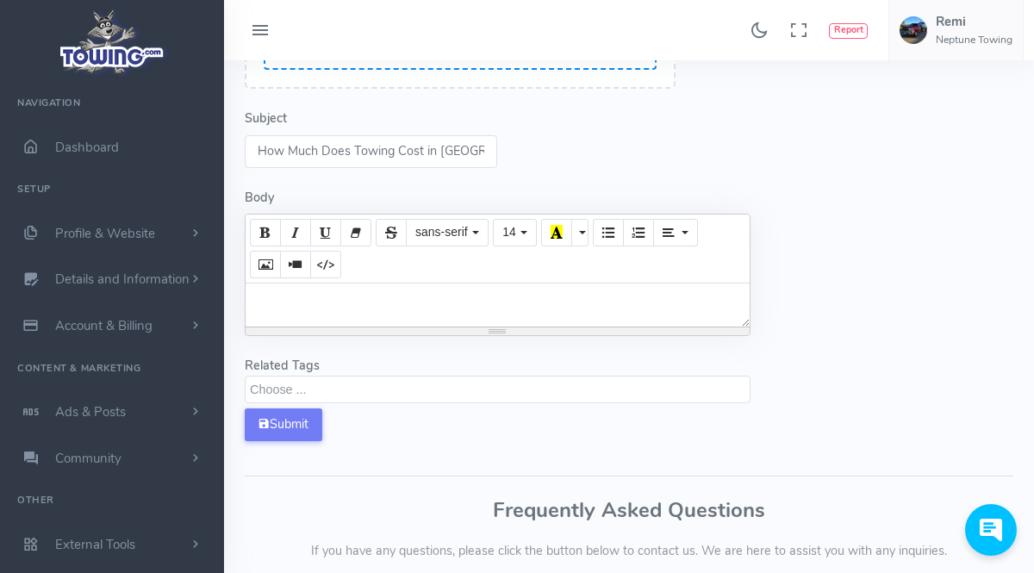
scroll to position [386, 0]
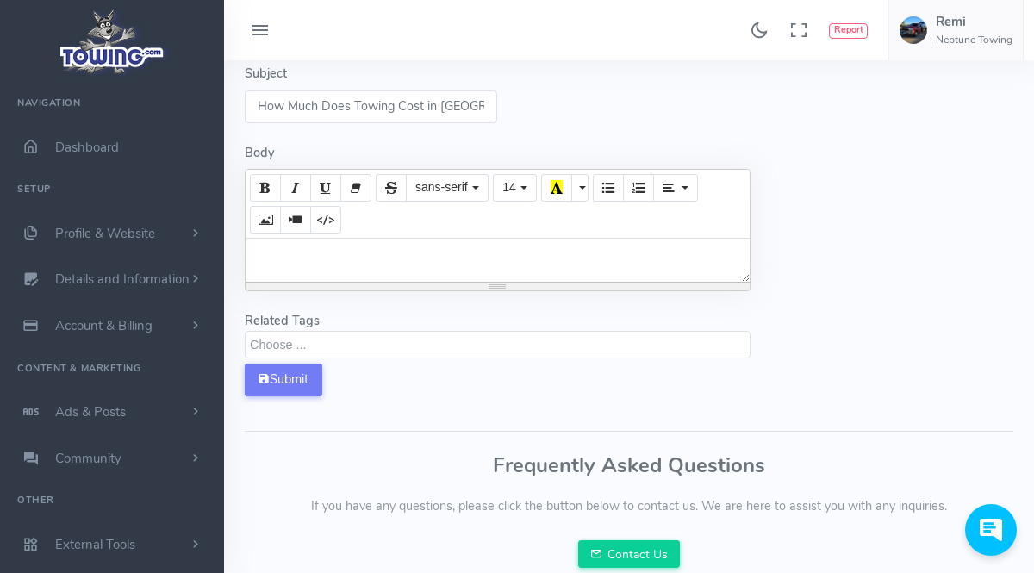
click at [645, 339] on textarea "Search" at bounding box center [500, 344] width 500 height 16
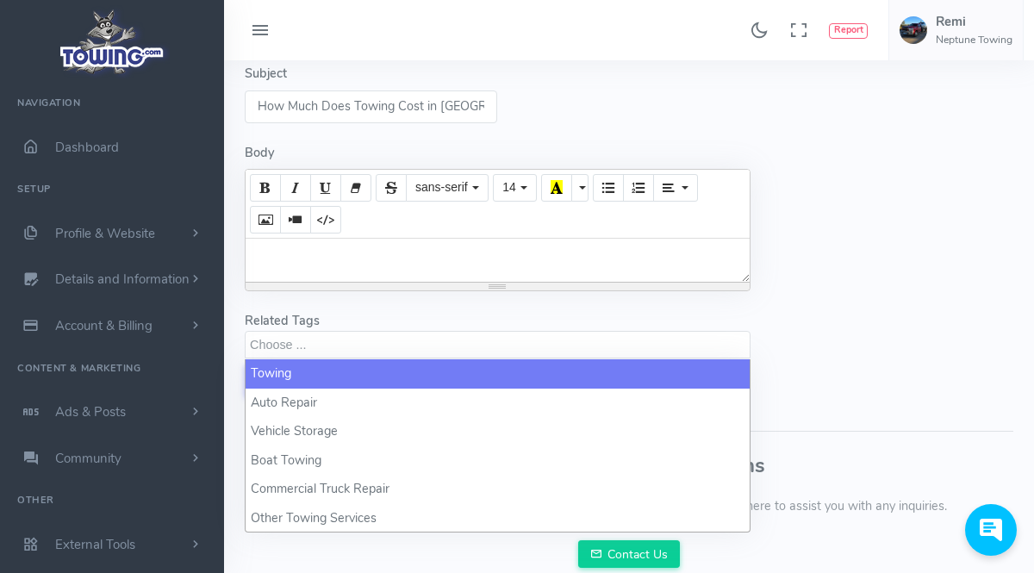
select select "towing"
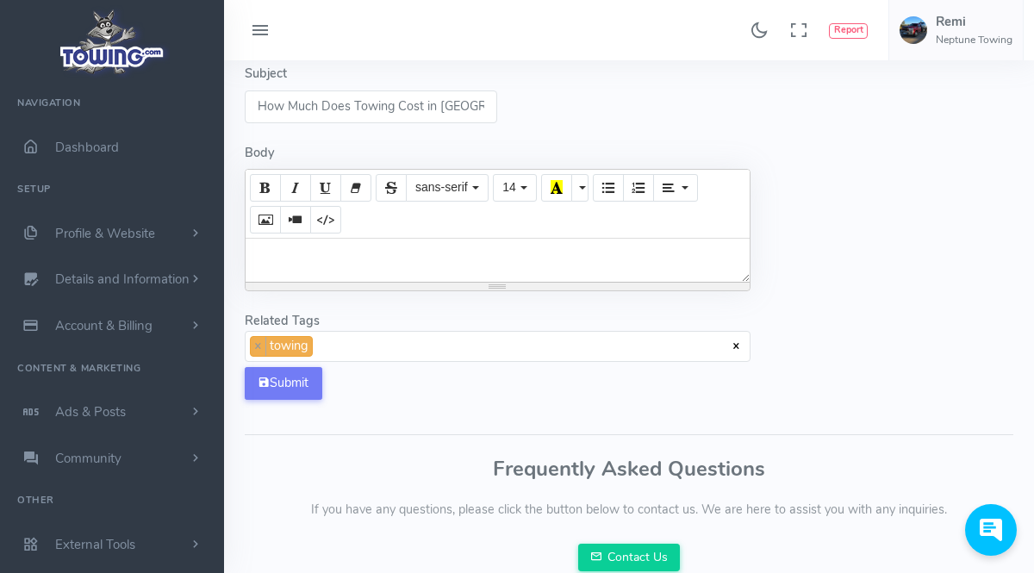
scroll to position [1, 0]
click at [547, 349] on span "× × towing" at bounding box center [498, 346] width 506 height 31
click at [549, 345] on span "× × towing × Other Towing Services" at bounding box center [498, 346] width 506 height 31
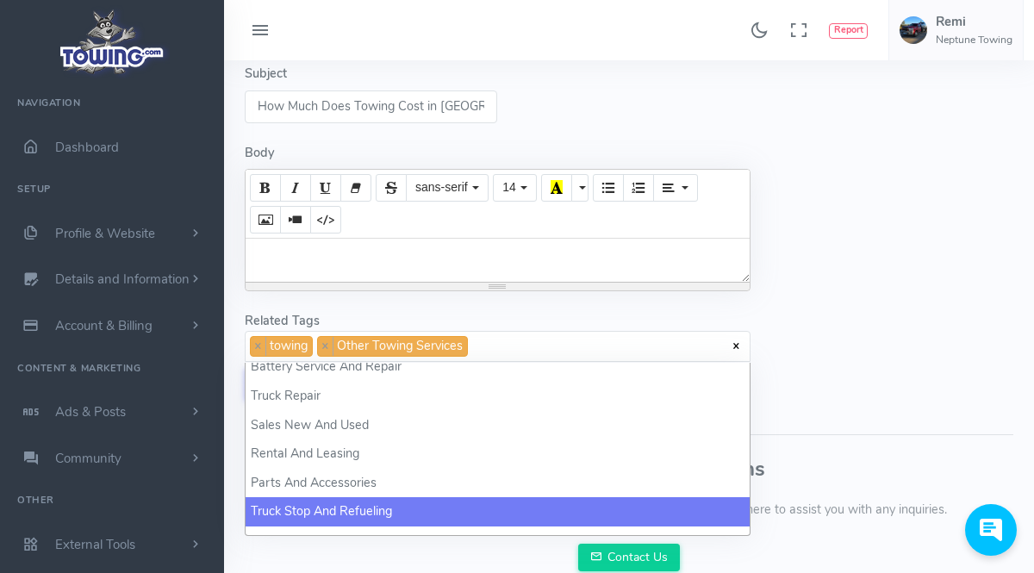
scroll to position [675, 0]
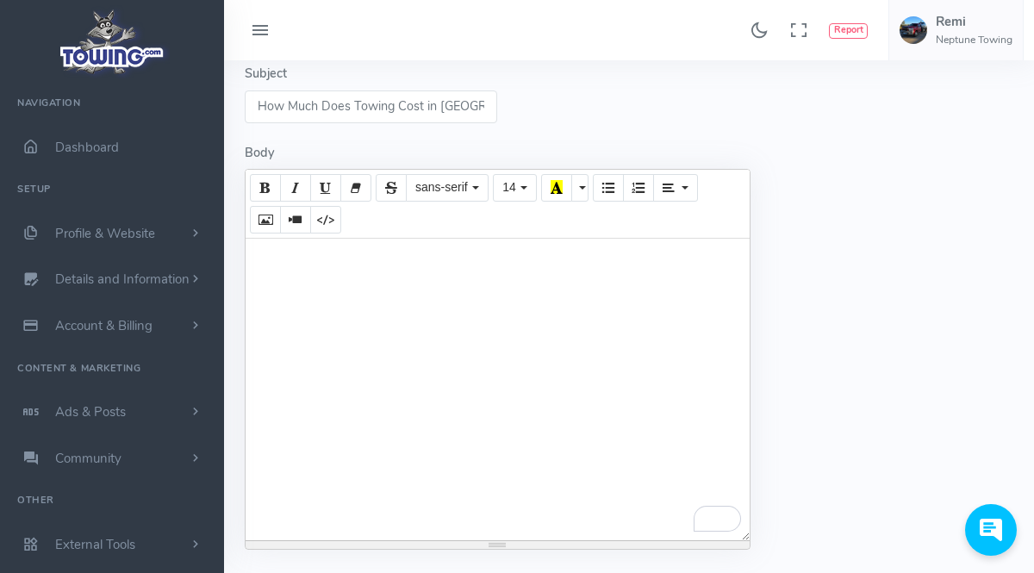
paste div "To enrich screen reader interactions, please activate Accessibility in Grammarl…"
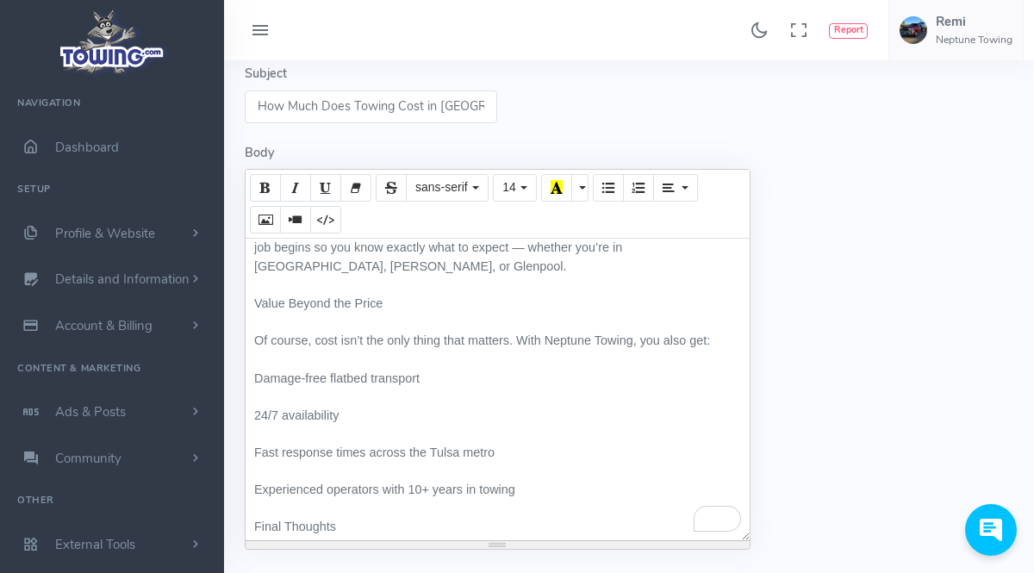
scroll to position [0, 0]
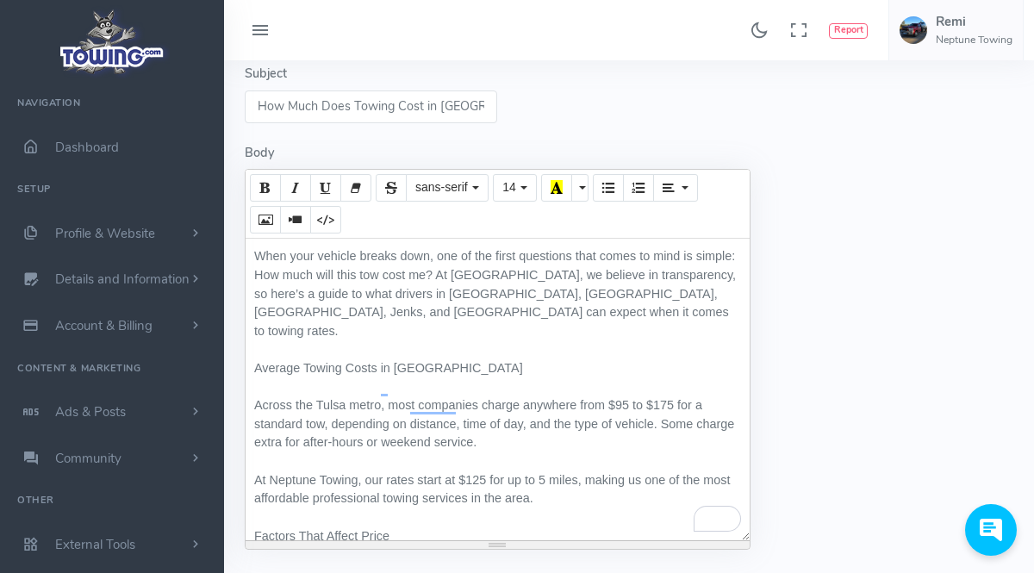
click at [855, 387] on div "Preview" at bounding box center [892, 209] width 263 height 940
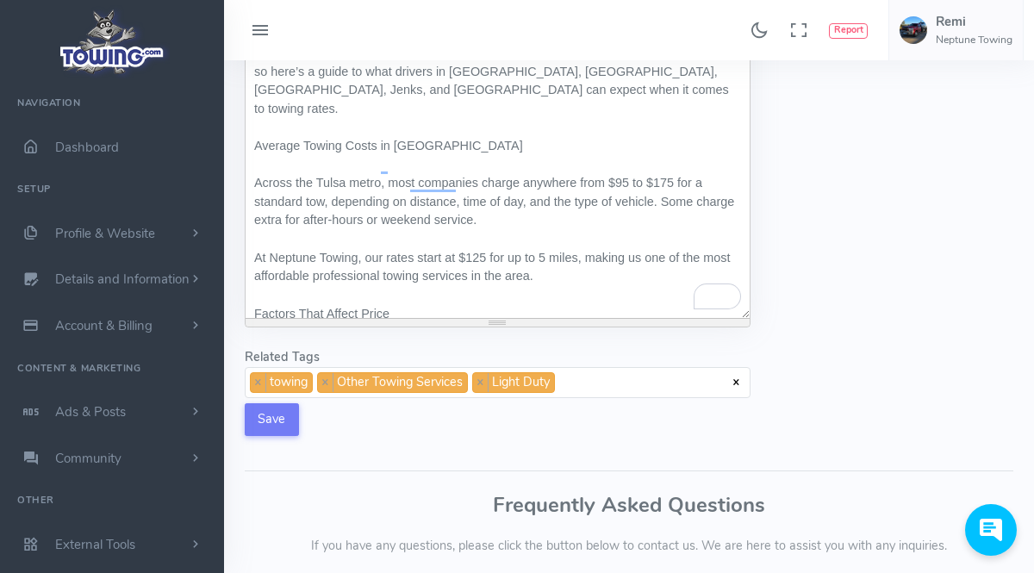
scroll to position [715, 0]
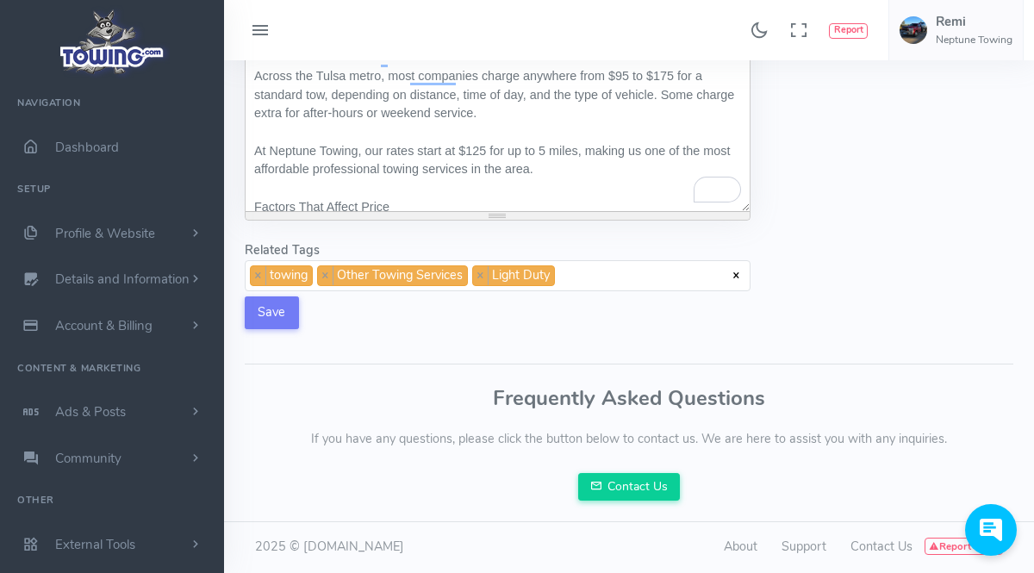
click at [314, 320] on div "Save Preview" at bounding box center [498, 312] width 506 height 33
click at [301, 319] on div "Save Preview" at bounding box center [498, 312] width 506 height 33
click at [297, 318] on button "Save" at bounding box center [272, 312] width 54 height 33
click at [294, 317] on div "Save Preview" at bounding box center [498, 312] width 506 height 33
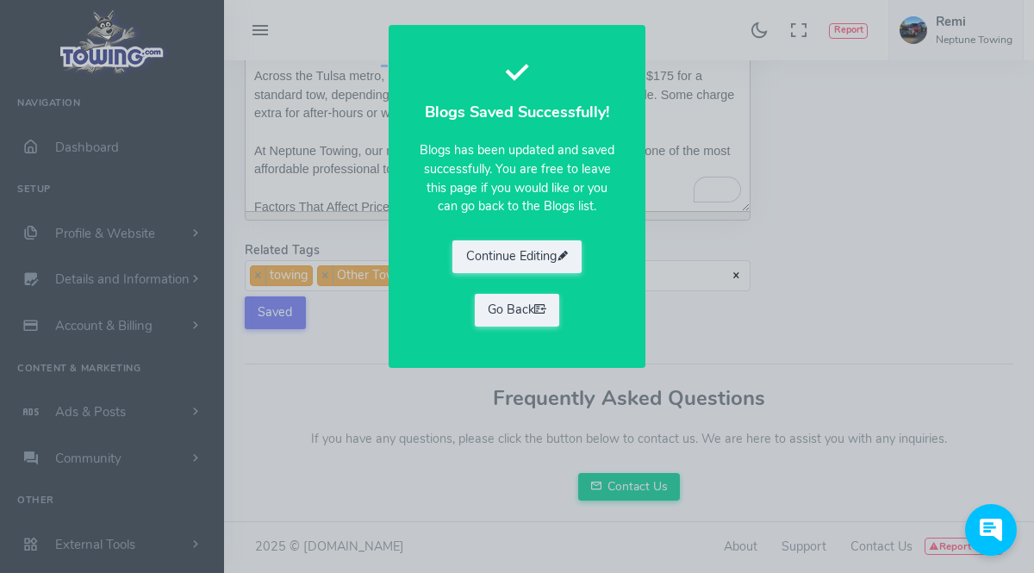
click at [561, 308] on div "Blogs Saved Successfully! Blogs has been updated and saved successfully. You ar…" at bounding box center [517, 196] width 195 height 281
click at [538, 308] on icon at bounding box center [540, 309] width 12 height 17
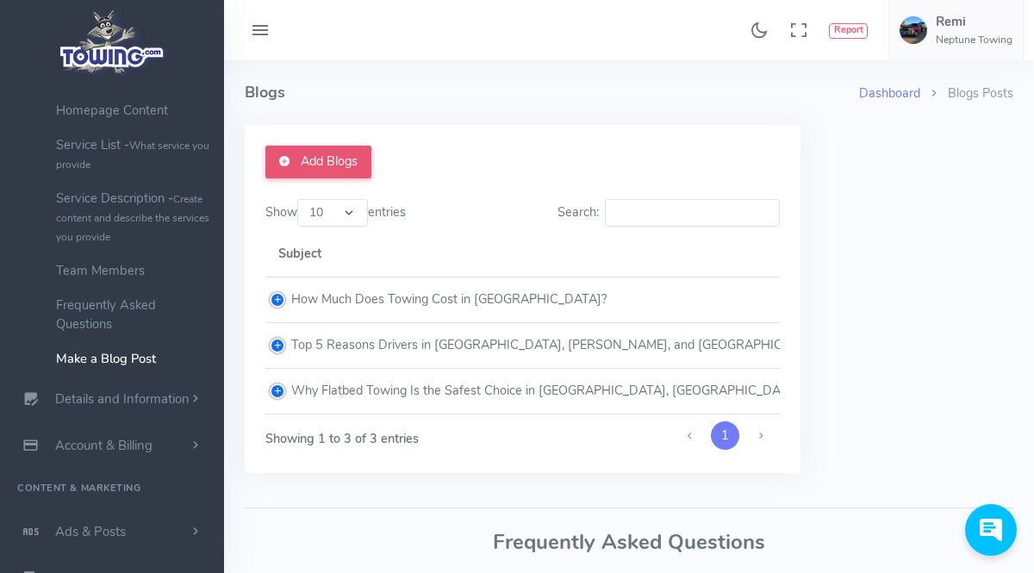
click at [351, 153] on link "Add Blogs" at bounding box center [318, 162] width 106 height 33
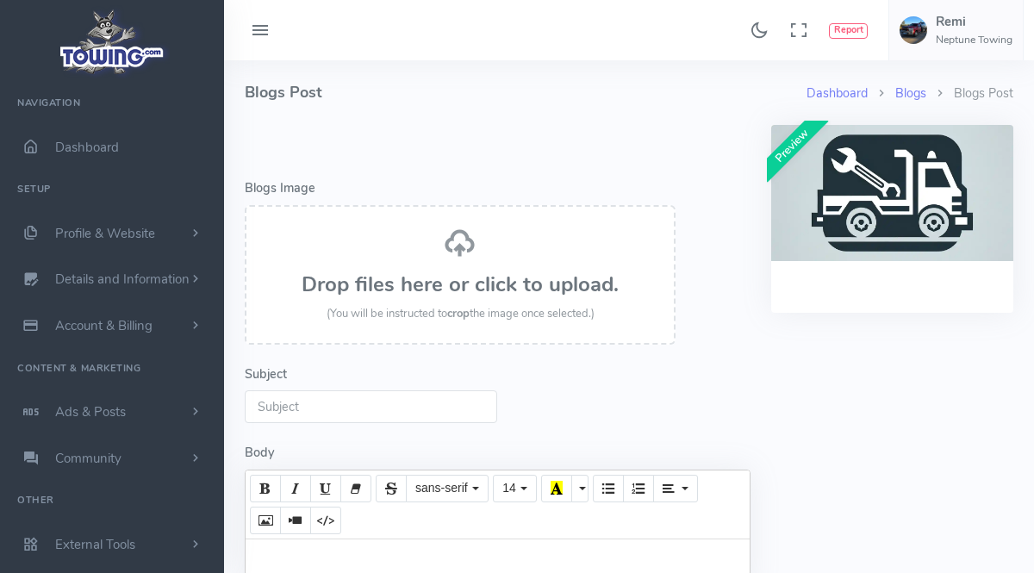
select select
click at [401, 400] on input "Subject" at bounding box center [371, 406] width 252 height 33
paste input "EV Towing in Tulsa"
type input "EV Towing in Tulsa"
click at [503, 278] on h3 "Drop files here or click to upload." at bounding box center [460, 284] width 393 height 22
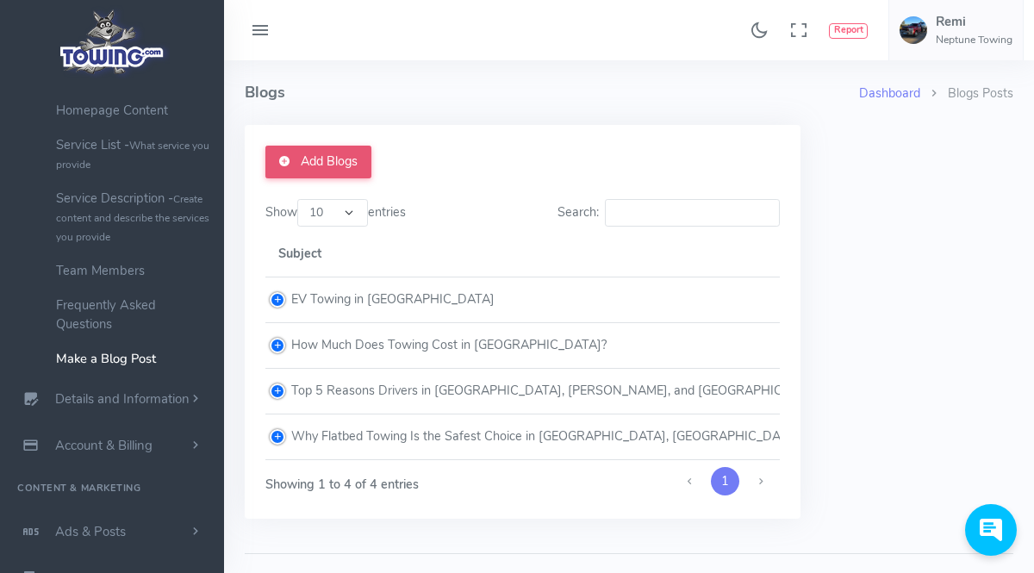
click at [349, 159] on link "Add Blogs" at bounding box center [318, 162] width 106 height 33
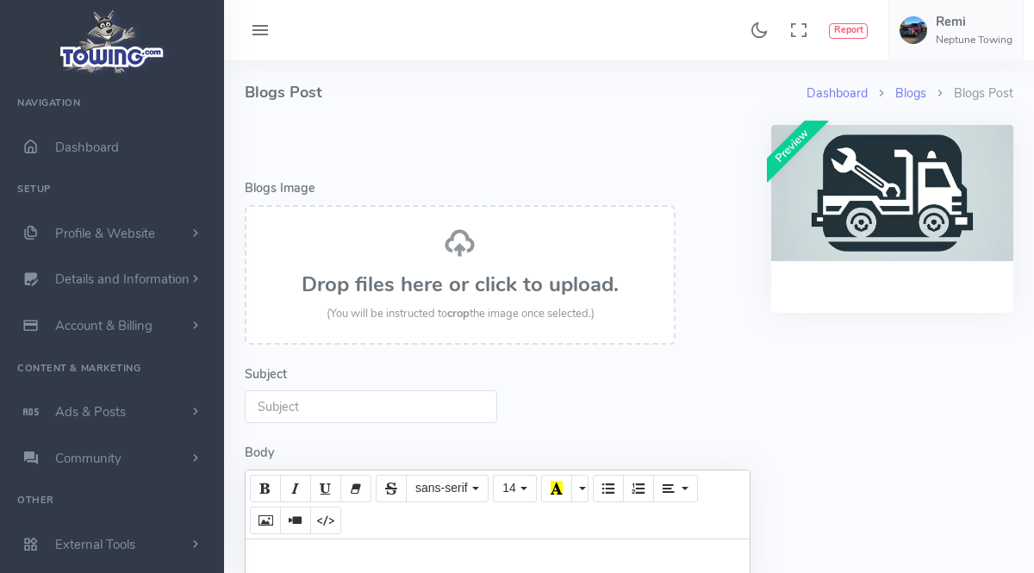
select select
click at [531, 278] on h3 "Drop files here or click to upload." at bounding box center [460, 284] width 393 height 22
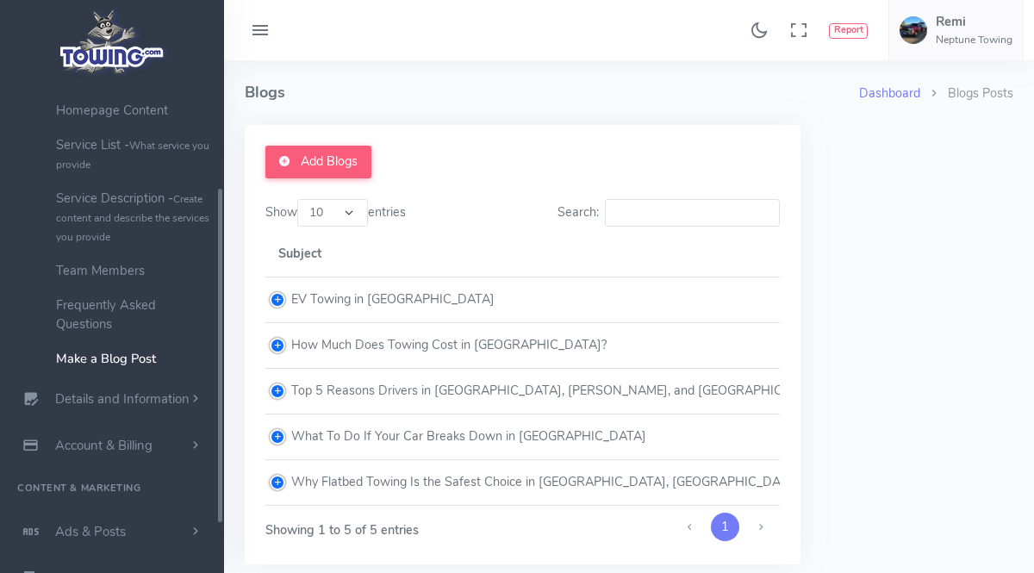
scroll to position [157, 0]
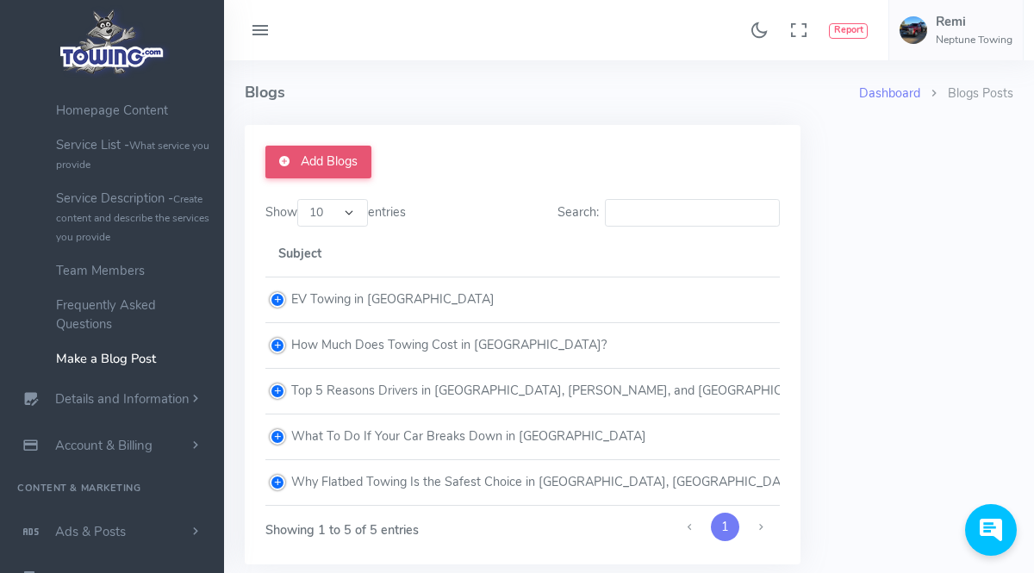
click at [310, 163] on link "Add Blogs" at bounding box center [318, 162] width 106 height 33
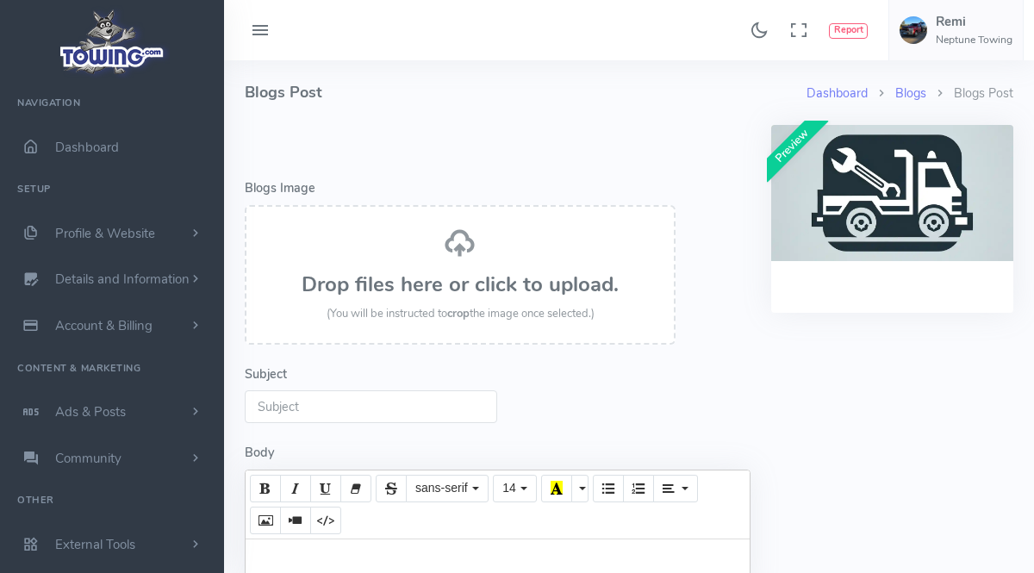
select select
click at [572, 259] on div "Drop files here or click to upload. (You will be instructed to crop the image o…" at bounding box center [460, 275] width 393 height 96
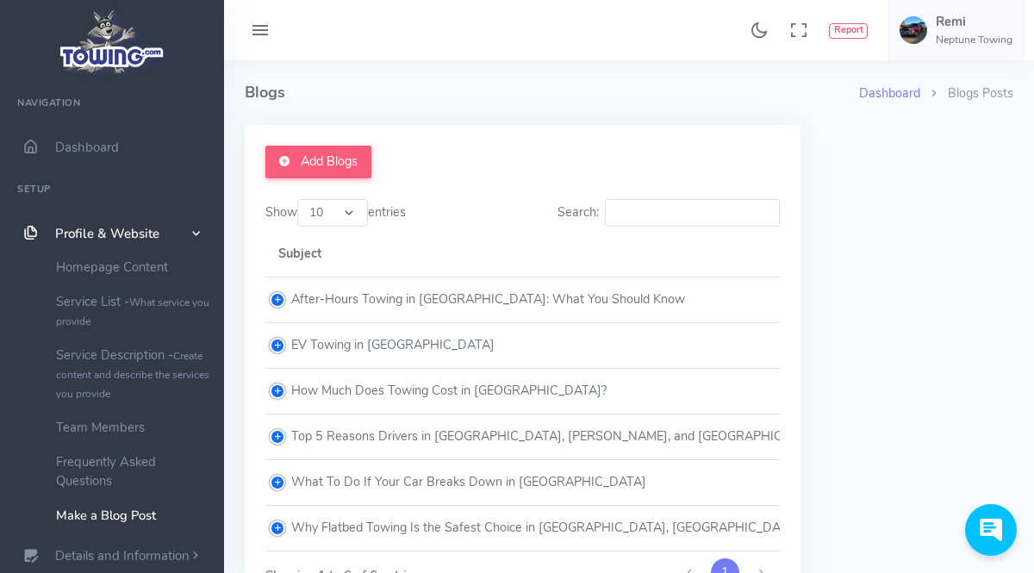
click at [513, 295] on td "After-Hours Towing in Tulsa: What You Should Know" at bounding box center [632, 300] width 735 height 46
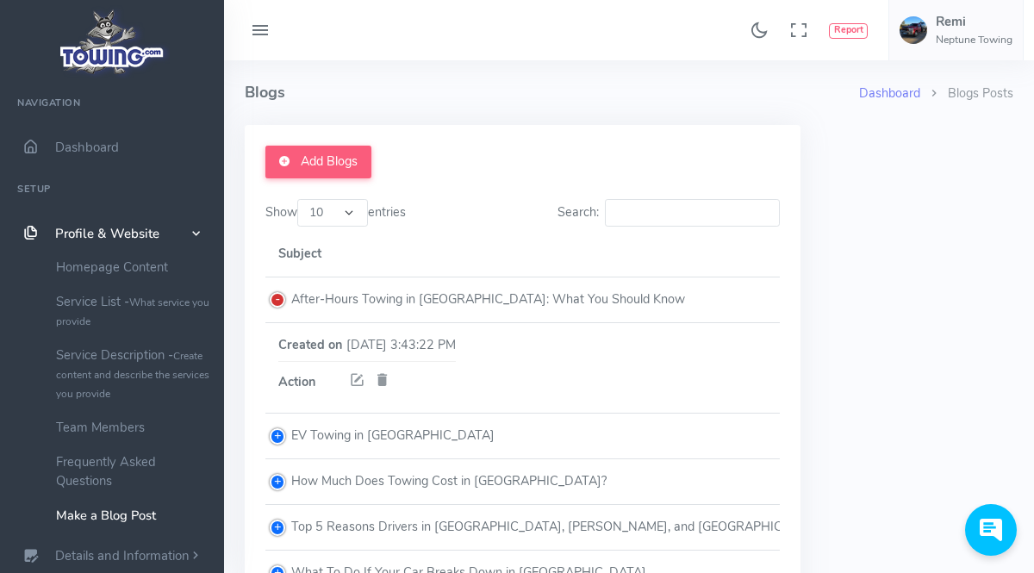
click at [278, 300] on td "After-Hours Towing in Tulsa: What You Should Know" at bounding box center [632, 300] width 735 height 46
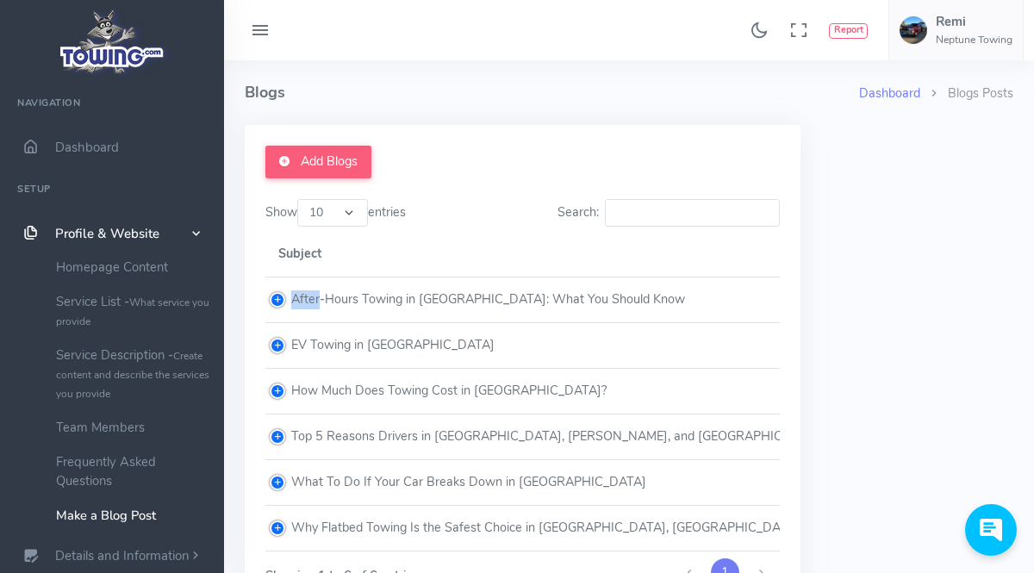
click at [278, 300] on td "After-Hours Towing in Tulsa: What You Should Know" at bounding box center [632, 300] width 735 height 46
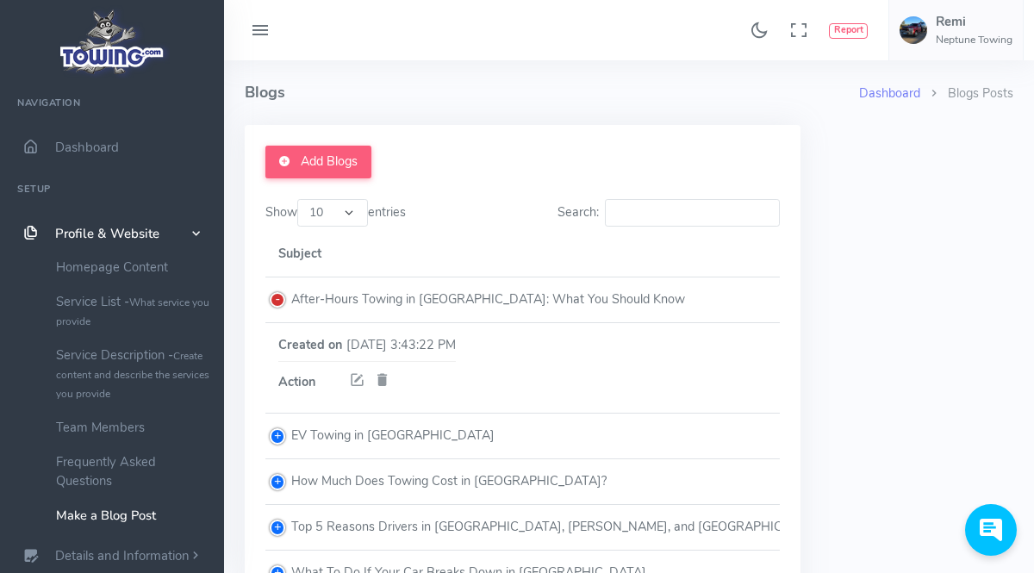
click at [923, 310] on div "Add Blogs Show 10 25 50 100 entries Search: Subject Created on Action Created on" at bounding box center [618, 423] width 789 height 597
click at [361, 159] on link "Add Blogs" at bounding box center [318, 162] width 106 height 33
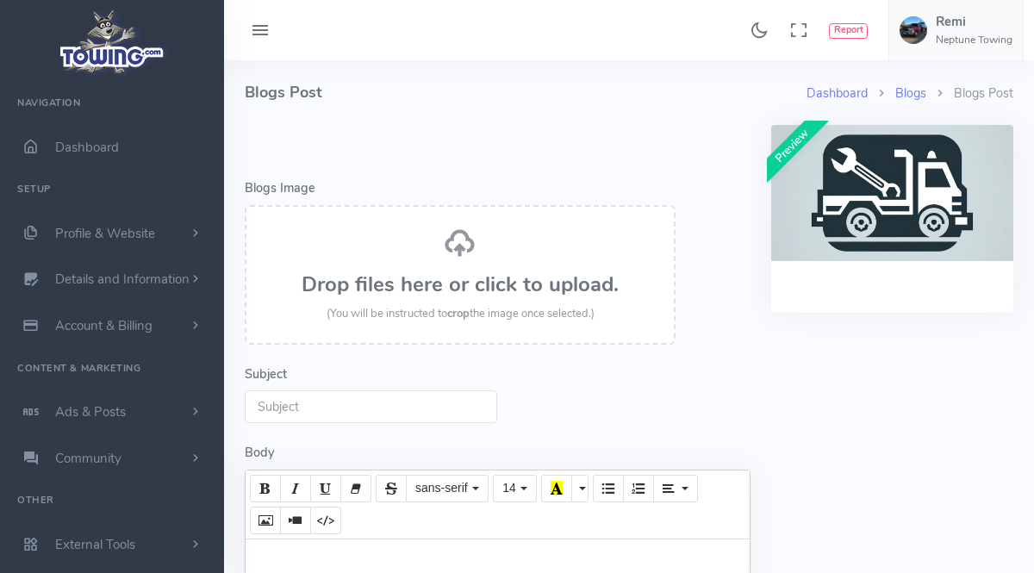
select select
click at [542, 248] on div "Drop files here or click to upload. (You will be instructed to crop the image o…" at bounding box center [460, 275] width 393 height 96
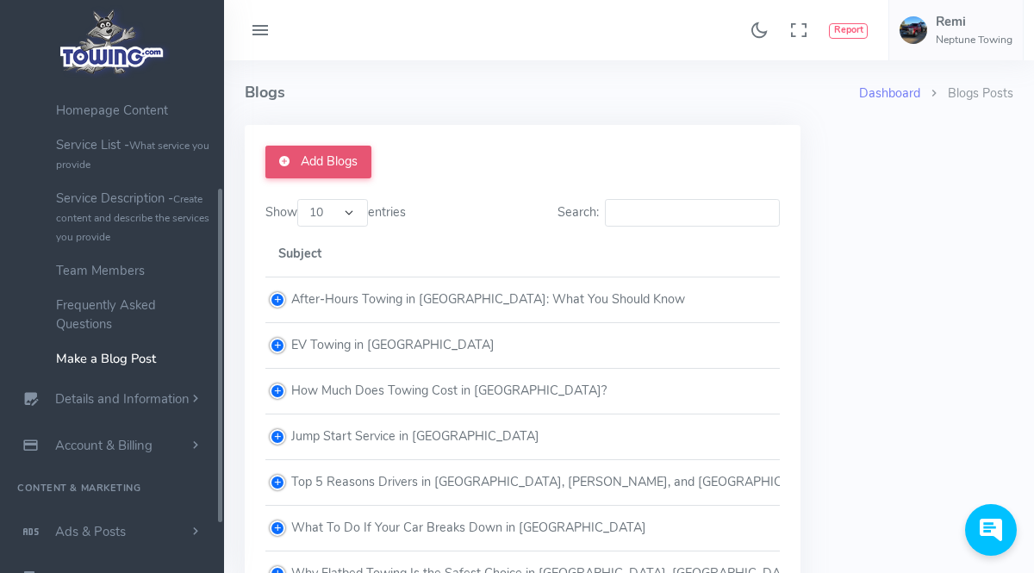
click at [350, 159] on link "Add Blogs" at bounding box center [318, 162] width 106 height 33
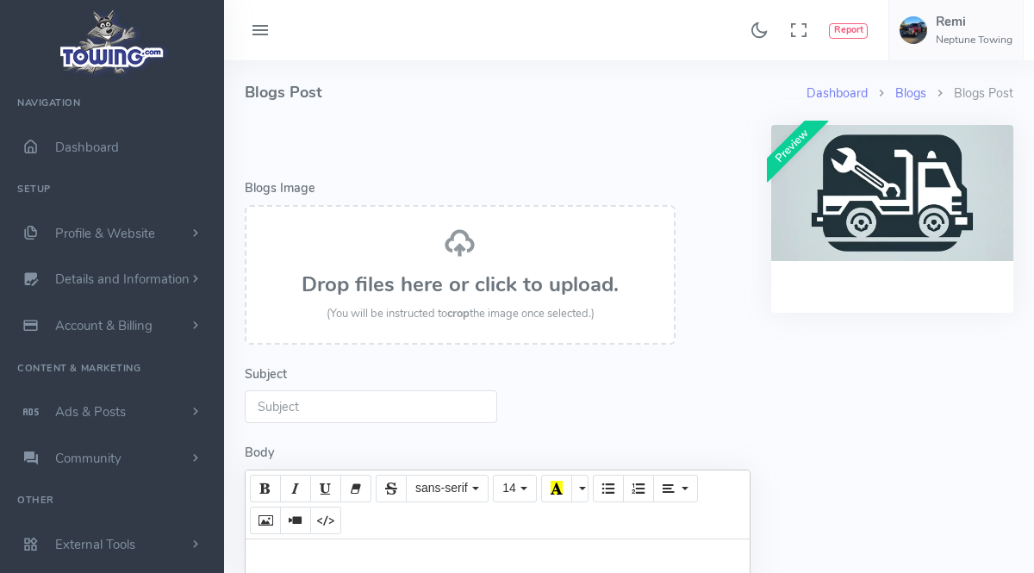
select select
click at [461, 307] on strong "crop" at bounding box center [458, 314] width 22 height 16
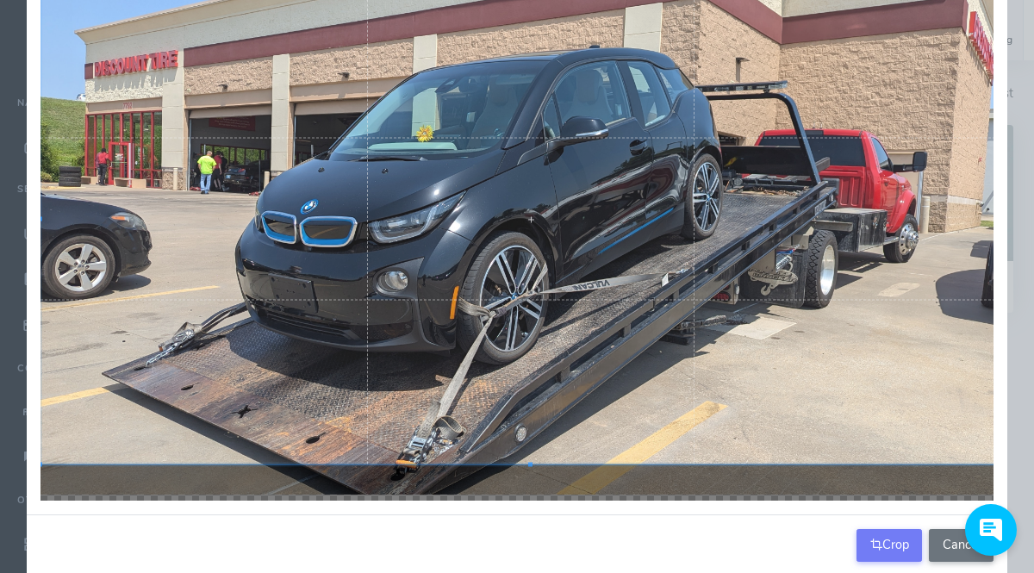
scroll to position [129, 0]
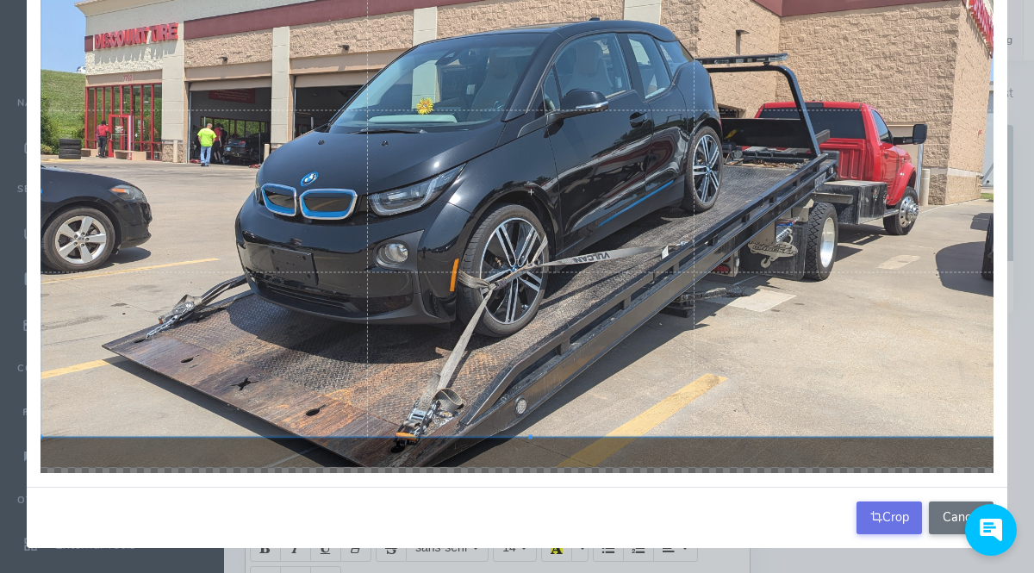
click at [902, 525] on button "Crop" at bounding box center [888, 517] width 65 height 33
click at [902, 525] on div "Crop Cancel" at bounding box center [517, 517] width 980 height 61
click at [784, 526] on div "Loading... Cancel" at bounding box center [517, 517] width 980 height 61
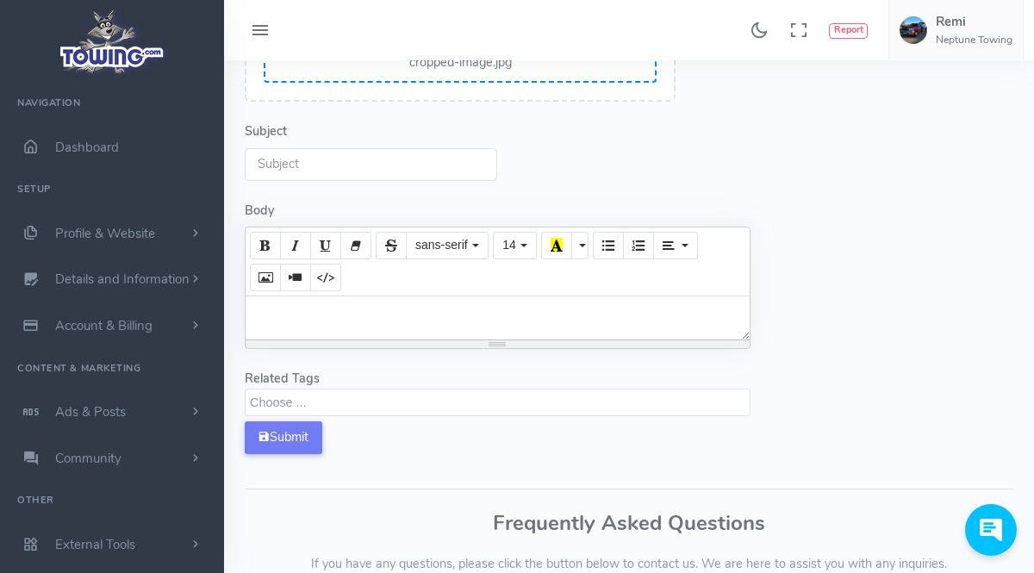
scroll to position [165, 0]
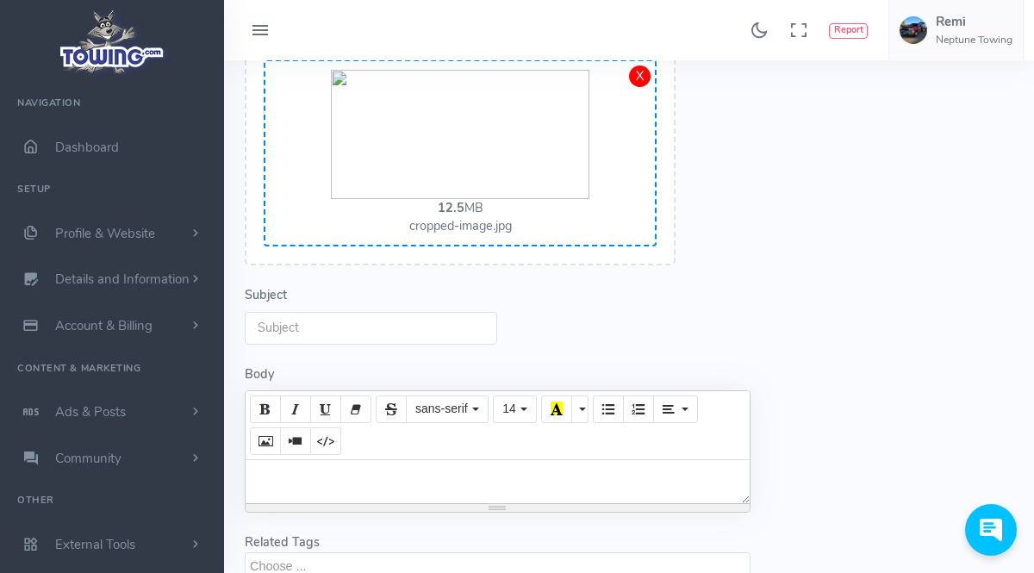
click at [351, 326] on input "Subject" at bounding box center [371, 328] width 252 height 33
paste input "Car Lockout Service in Tulsa"
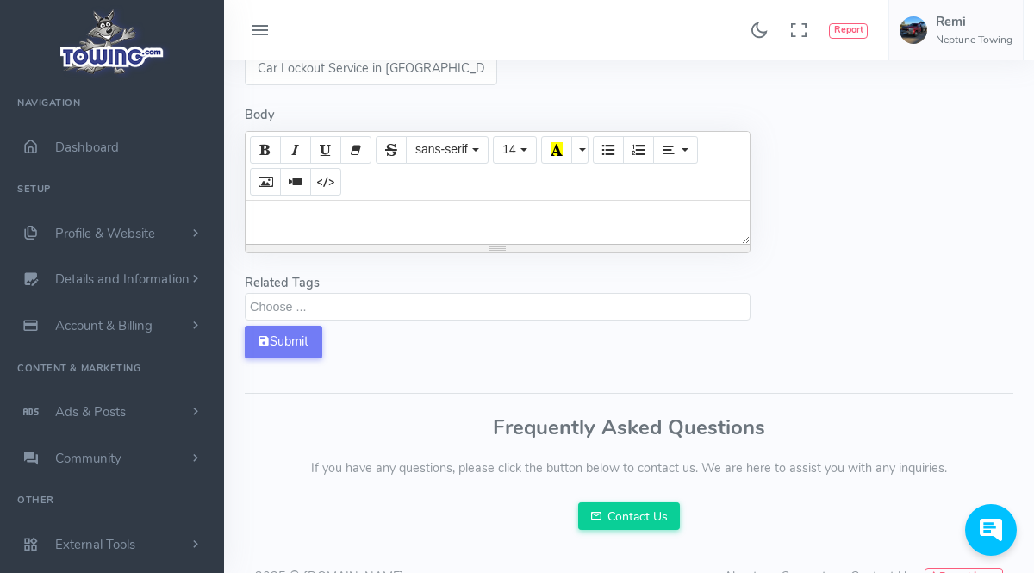
scroll to position [454, 0]
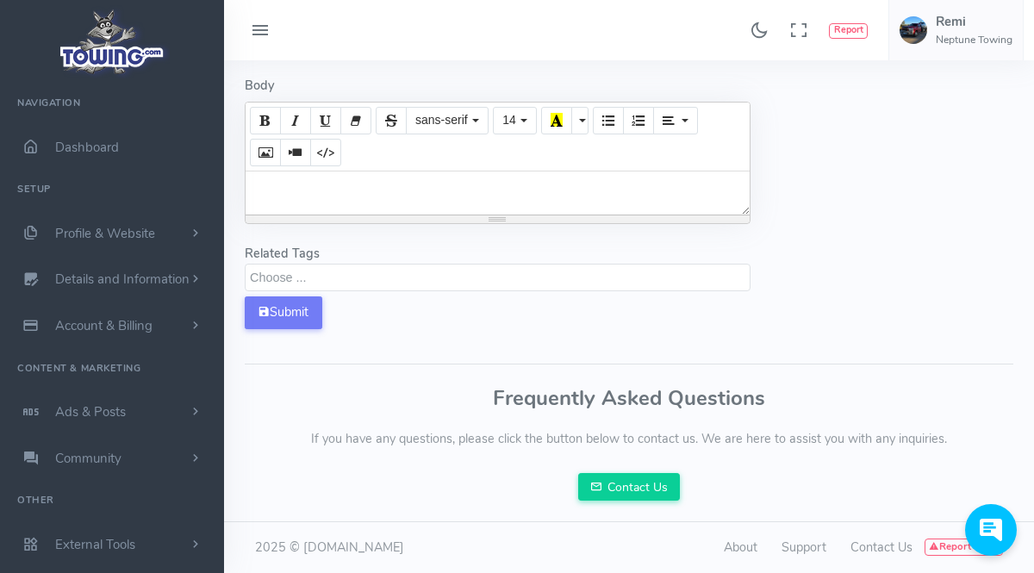
type input "Car Lockout Service in Tulsa"
click at [440, 284] on span at bounding box center [498, 278] width 506 height 28
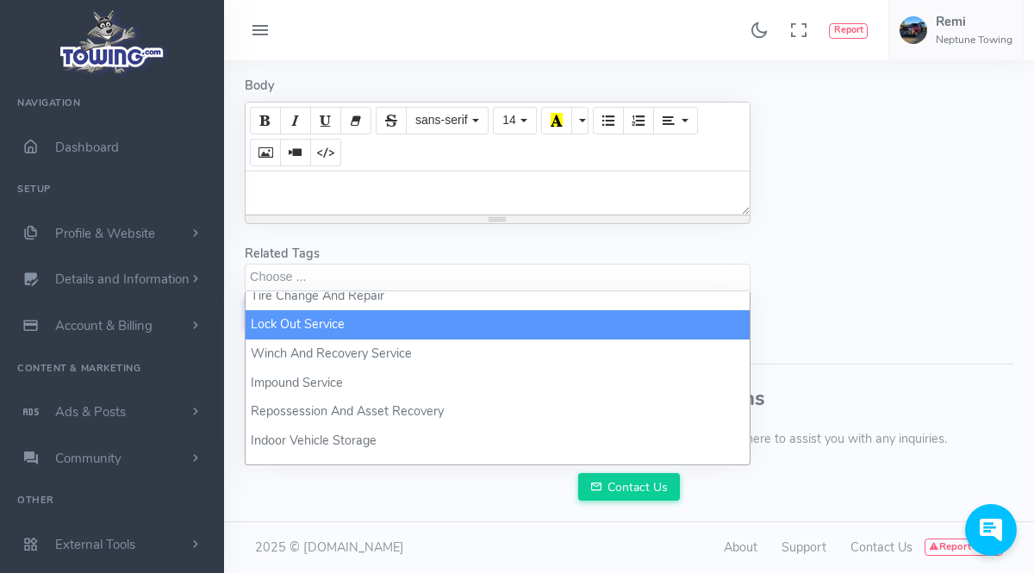
scroll to position [653, 0]
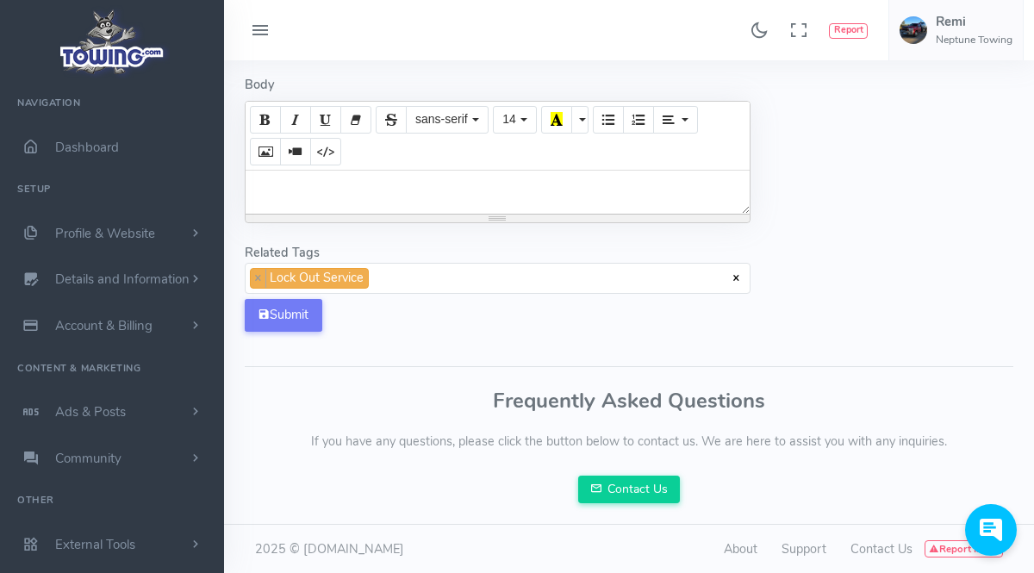
click at [411, 287] on span "× × Lock Out Service" at bounding box center [498, 278] width 506 height 31
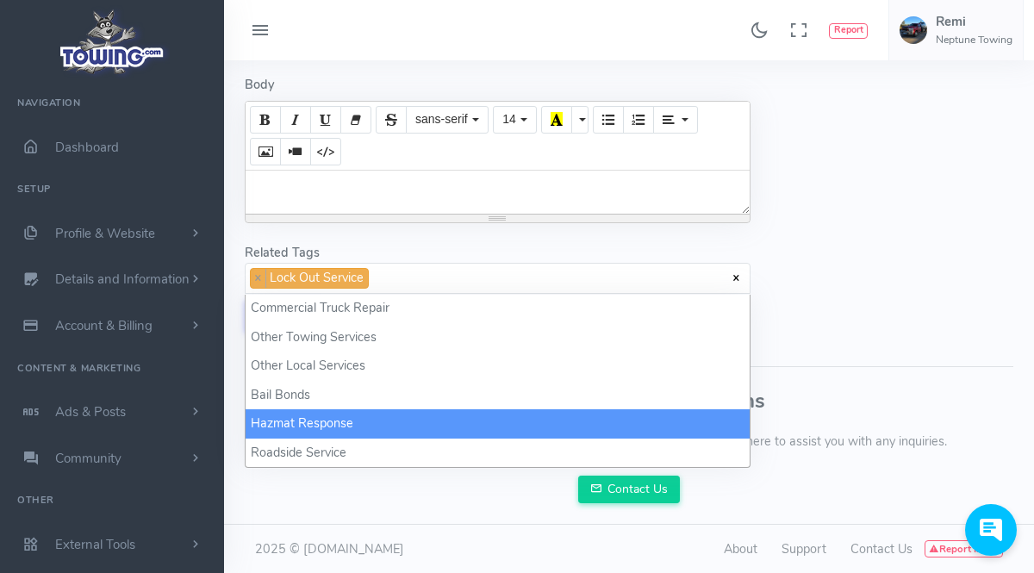
scroll to position [0, 0]
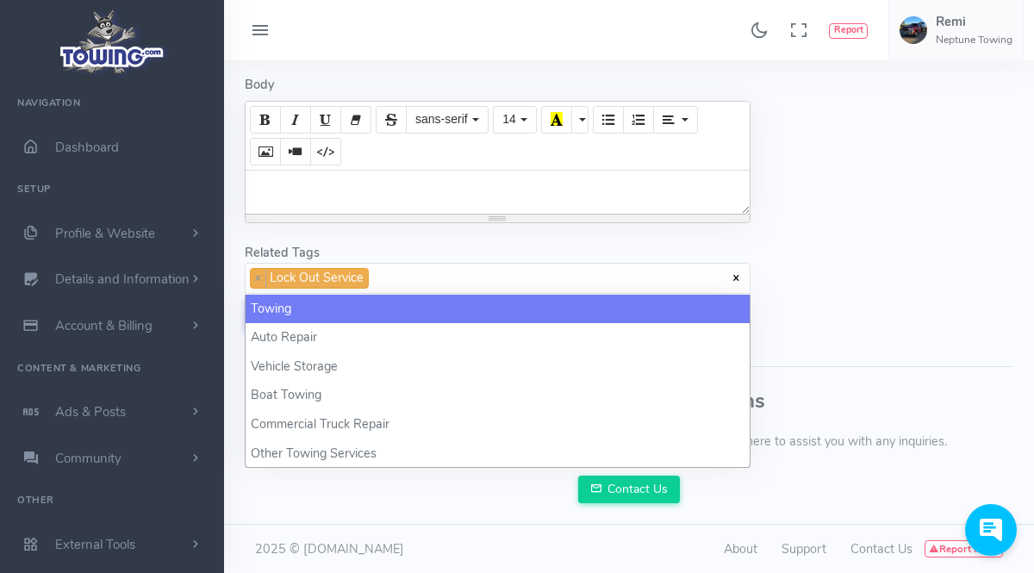
select select "towing"
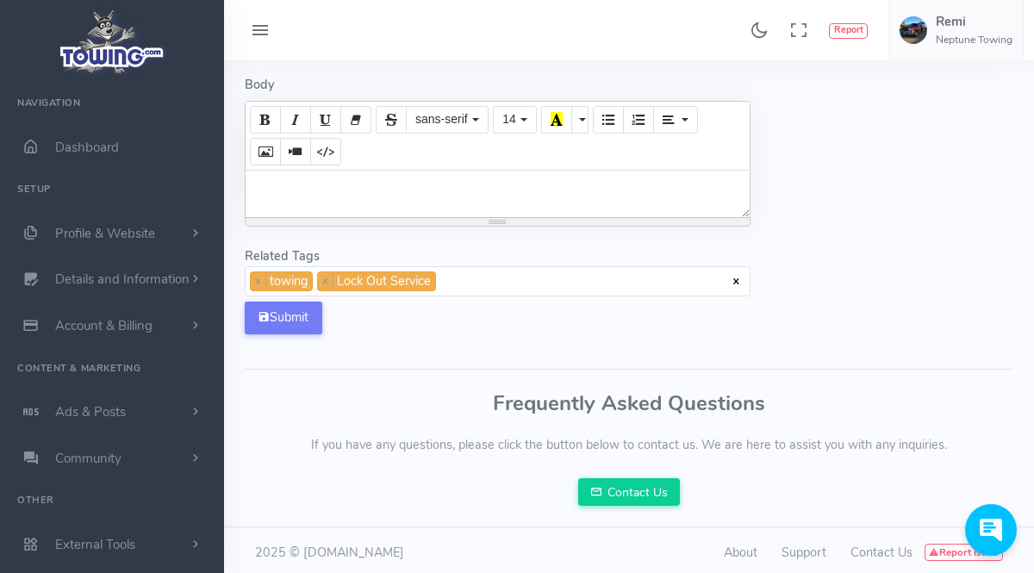
drag, startPoint x: 470, startPoint y: 222, endPoint x: 451, endPoint y: 354, distance: 133.2
click at [452, 226] on div "resize" at bounding box center [498, 222] width 504 height 8
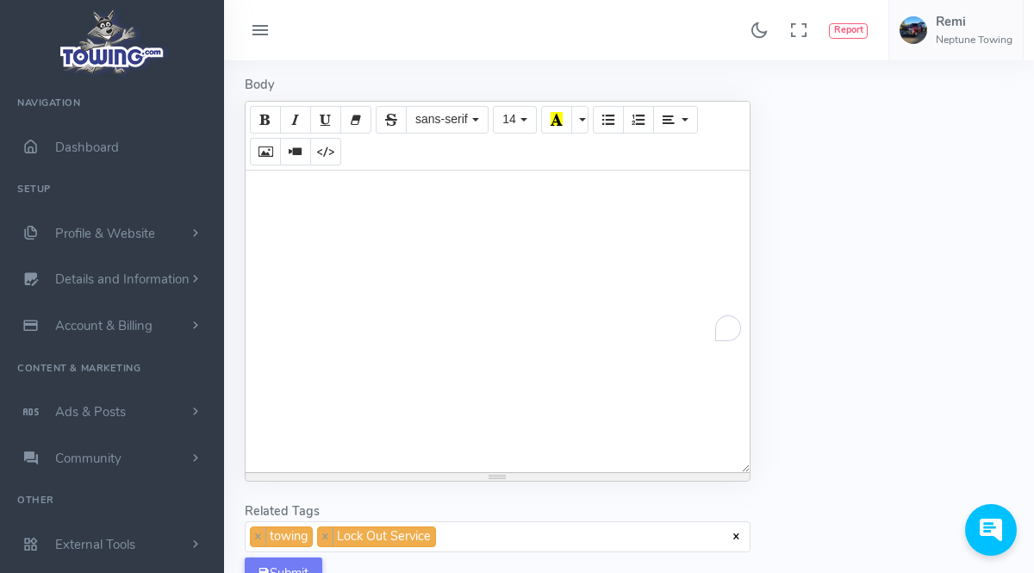
paste div "To enrich screen reader interactions, please activate Accessibility in Grammarl…"
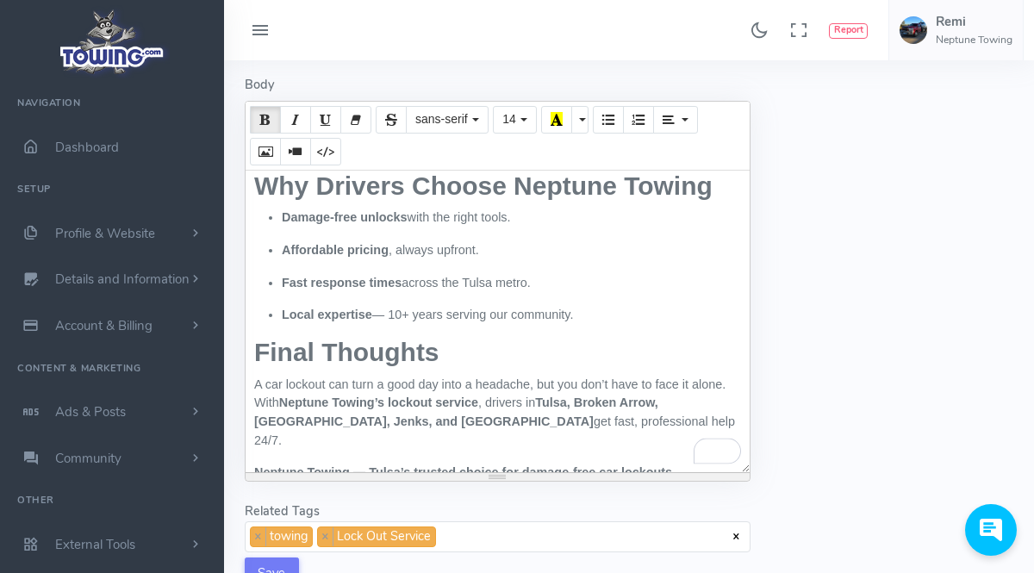
scroll to position [715, 0]
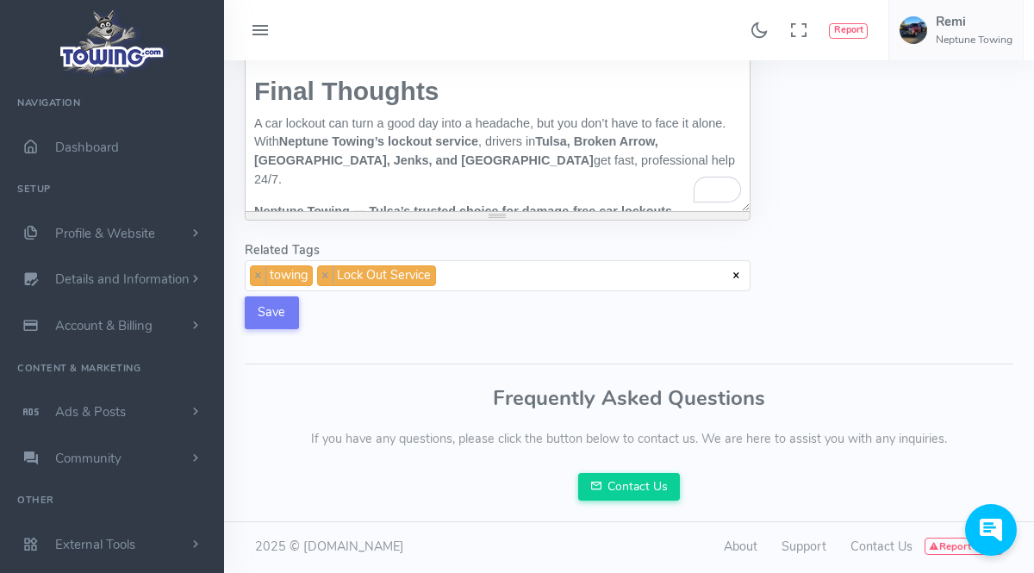
click at [271, 324] on button "Save" at bounding box center [272, 312] width 54 height 33
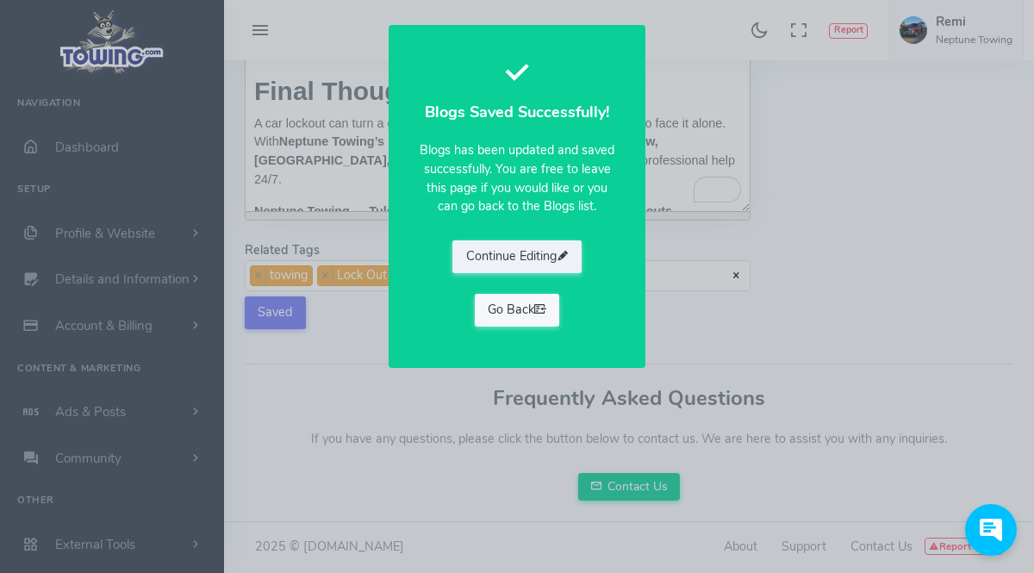
click at [517, 302] on link "Go Back" at bounding box center [517, 310] width 85 height 33
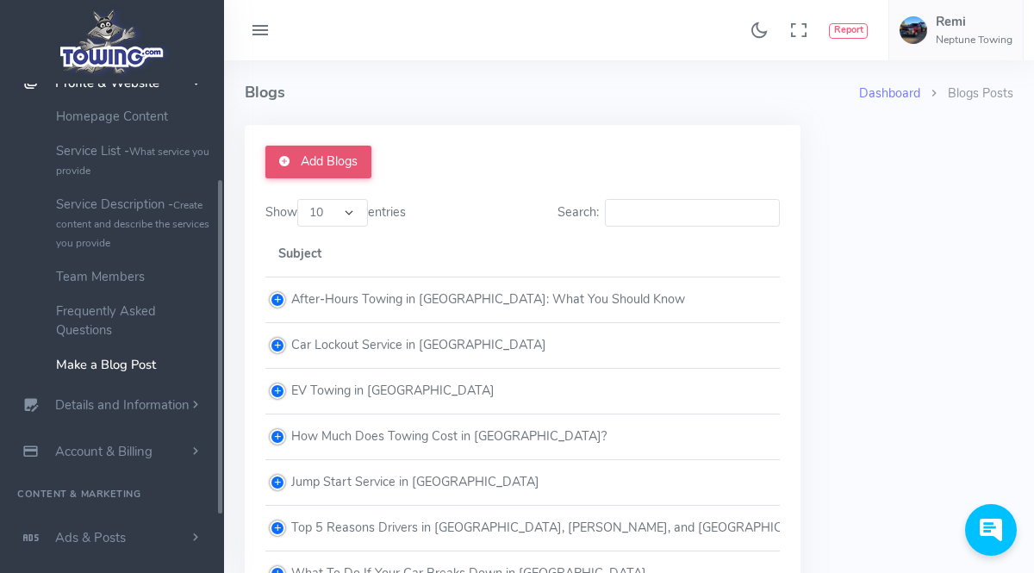
scroll to position [157, 0]
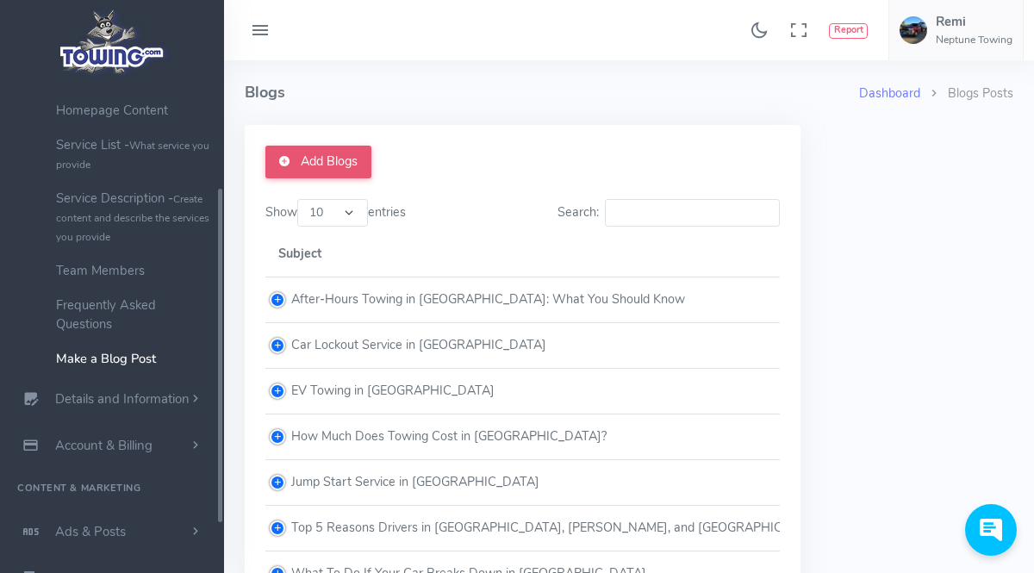
click at [351, 155] on link "Add Blogs" at bounding box center [318, 162] width 106 height 33
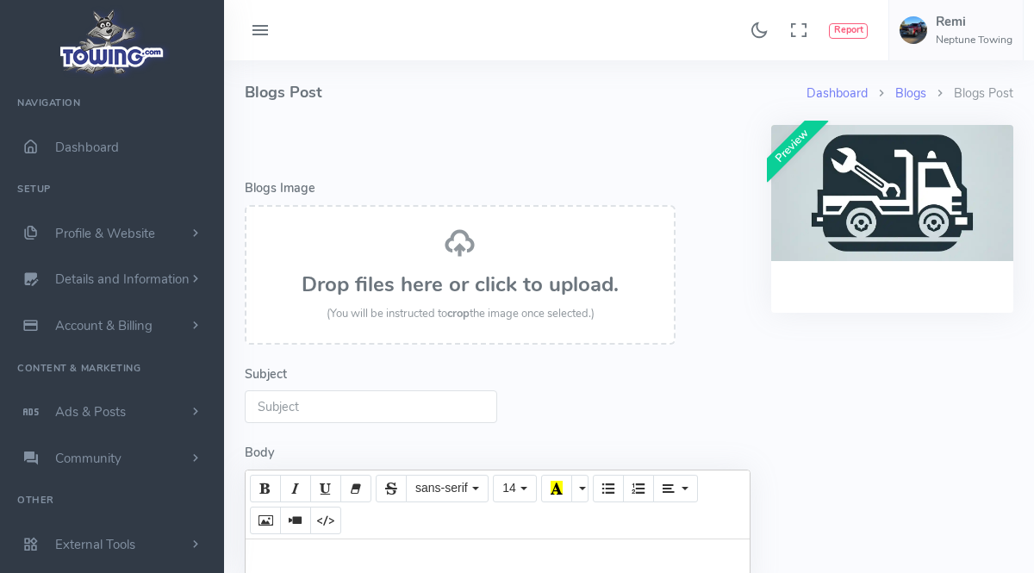
select select
paste input "Lo ipsumdo si ametcons — adipisc el sedd ei Tempo, incididu ut Labore Etdol, ma…"
type input "It happens to everyone — rushing to work in Tulsa, shopping in Broken Arrow, or…"
click at [493, 255] on div "Drop files here or click to upload. (You will be instructed to crop the image o…" at bounding box center [460, 275] width 393 height 96
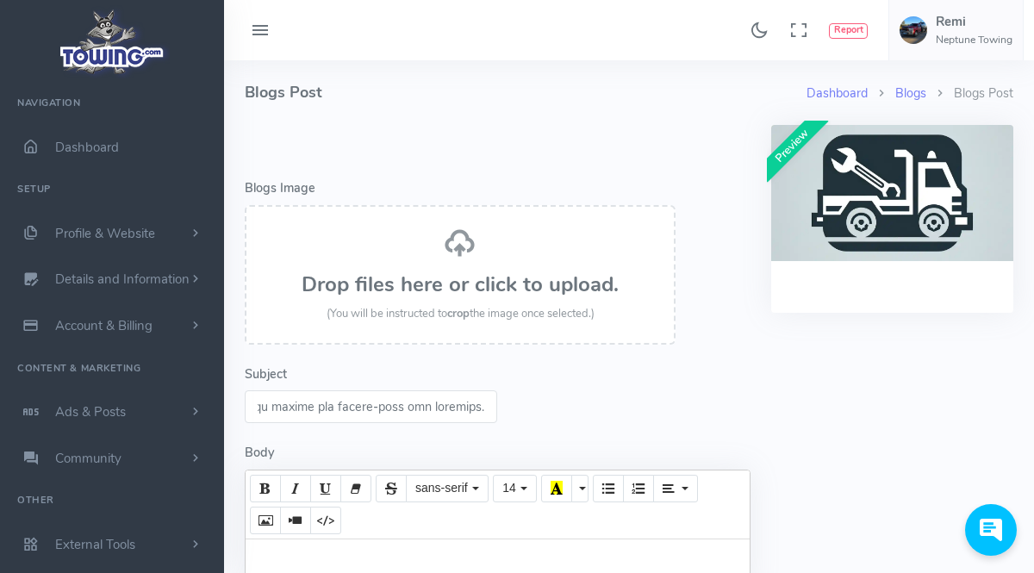
scroll to position [0, 0]
click at [434, 385] on div "Subject" at bounding box center [498, 394] width 506 height 59
click at [356, 407] on input "Subject" at bounding box center [371, 406] width 252 height 33
select select
paste input "Winch Out Service in [GEOGRAPHIC_DATA]"
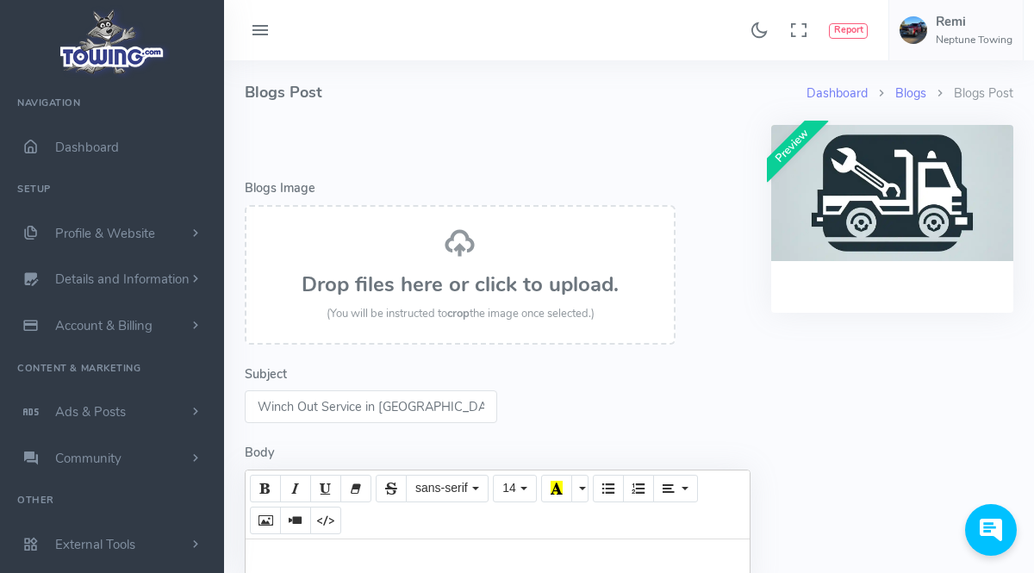
type input "Winch Out Service in [GEOGRAPHIC_DATA]"
click at [585, 385] on div "Subject Winch Out Service in [GEOGRAPHIC_DATA]" at bounding box center [498, 394] width 506 height 59
click at [534, 237] on div "Drop files here or click to upload. (You will be instructed to crop the image o…" at bounding box center [460, 275] width 393 height 96
select select
click at [367, 401] on input "Subject" at bounding box center [371, 406] width 252 height 33
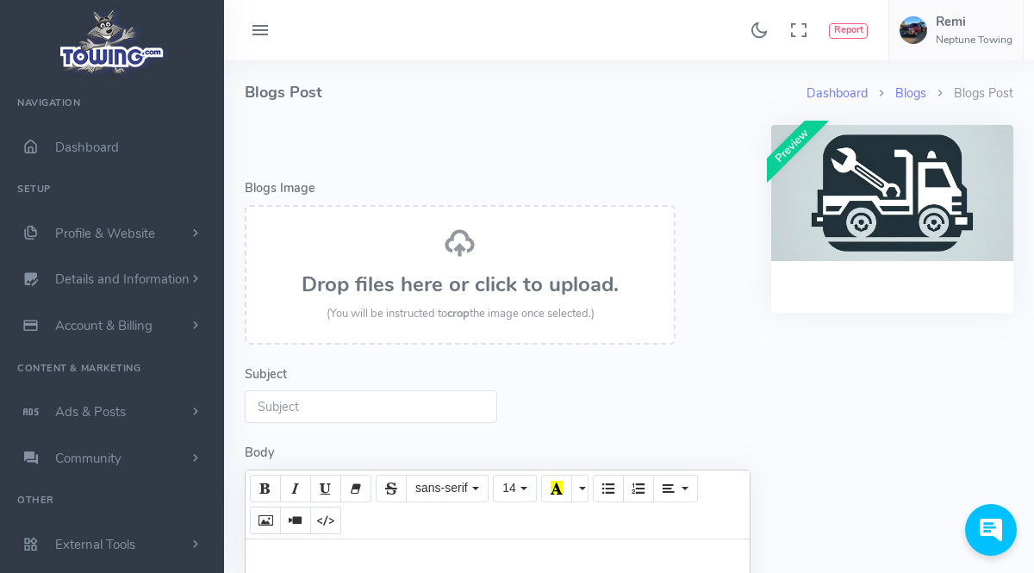
paste input "Roadside Assistance in [GEOGRAPHIC_DATA]"
type input "Roadside Assistance in [GEOGRAPHIC_DATA]"
click at [671, 409] on div "Subject Roadside Assistance in [GEOGRAPHIC_DATA]" at bounding box center [498, 394] width 506 height 59
click at [548, 273] on h3 "Drop files here or click to upload." at bounding box center [460, 284] width 393 height 22
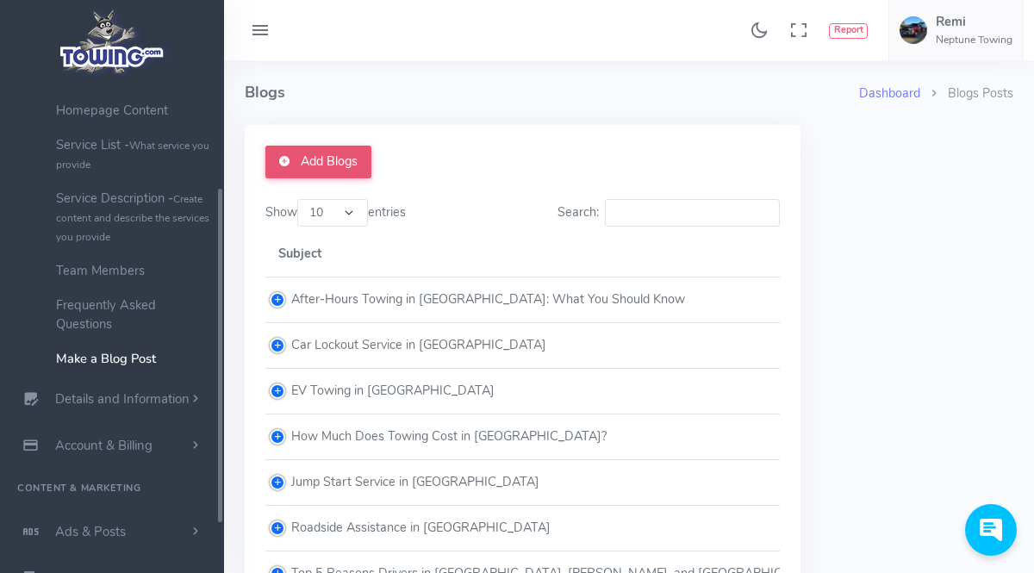
click at [329, 152] on link "Add Blogs" at bounding box center [318, 162] width 106 height 33
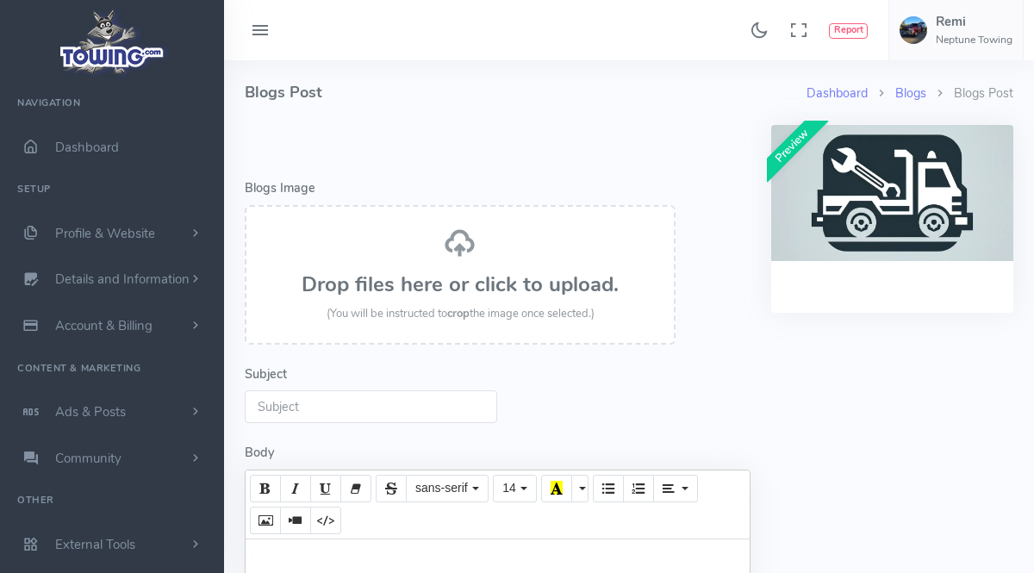
select select
click at [406, 304] on div "Drop files here or click to upload. (You will be instructed to crop the image o…" at bounding box center [460, 275] width 393 height 96
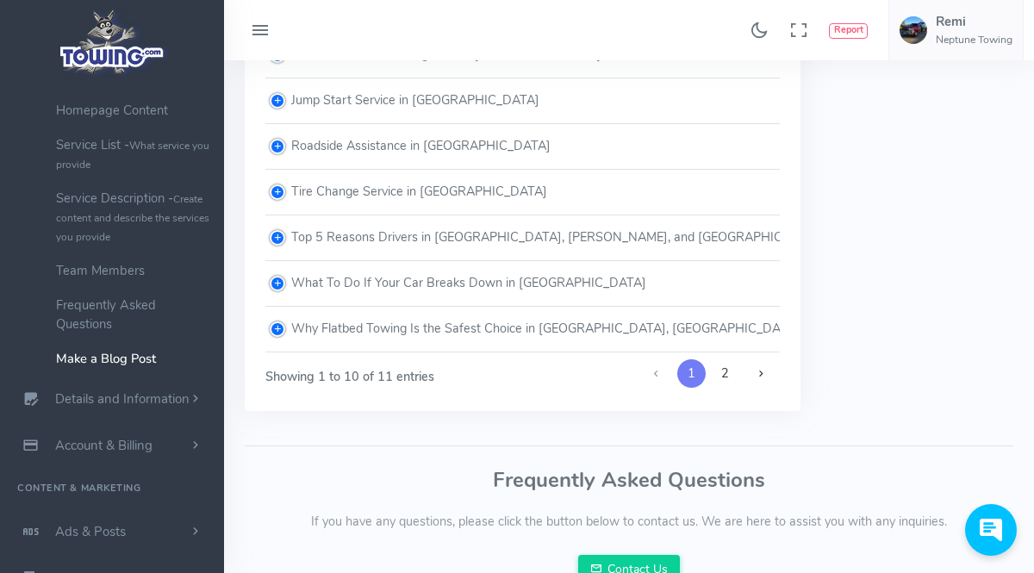
scroll to position [386, 0]
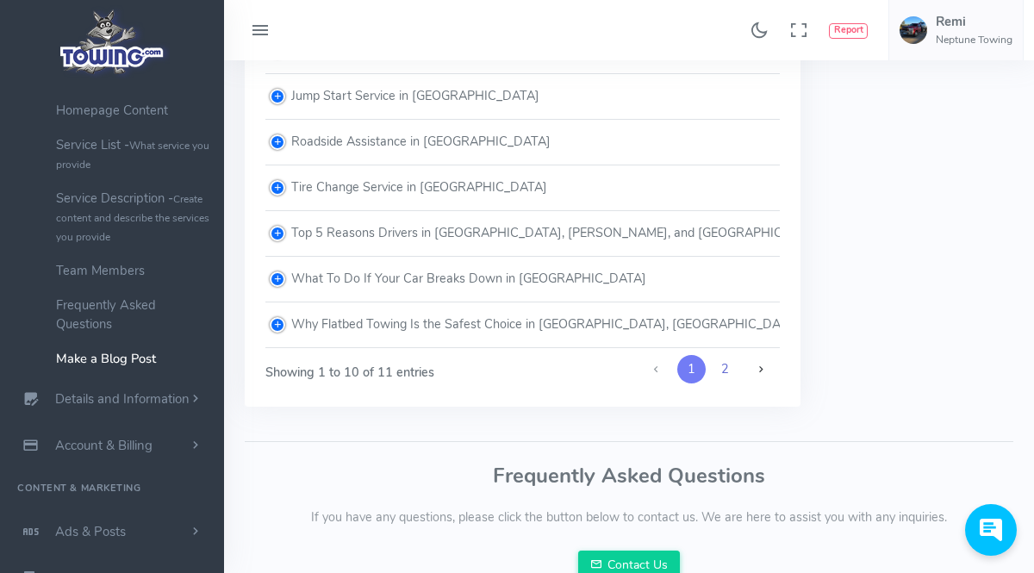
click at [733, 367] on link "2" at bounding box center [725, 369] width 28 height 29
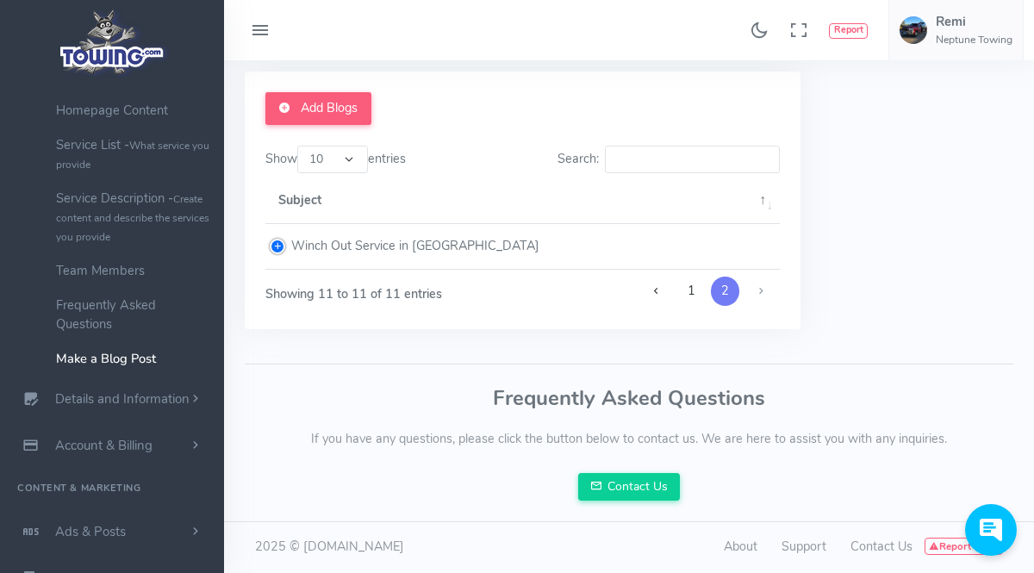
scroll to position [53, 0]
click at [696, 293] on link "1" at bounding box center [691, 291] width 28 height 29
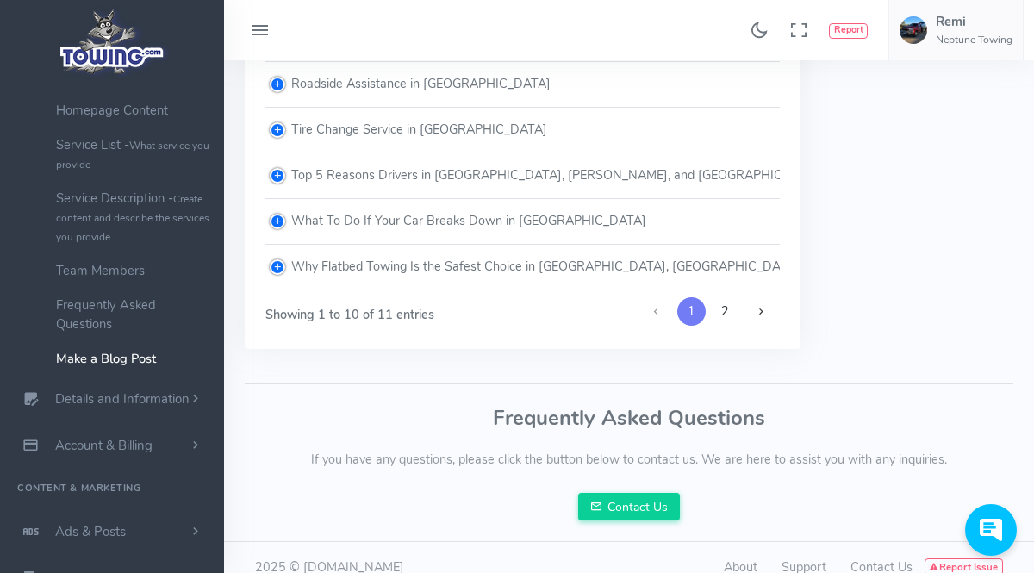
scroll to position [463, 0]
